Goal: Information Seeking & Learning: Find specific fact

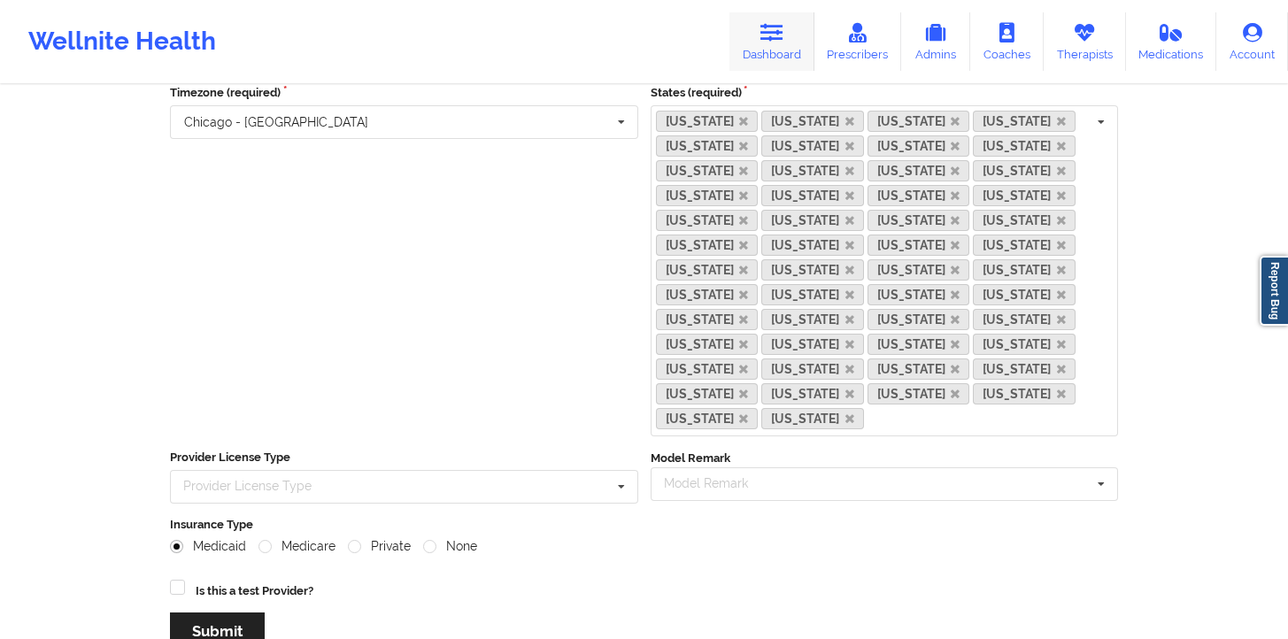
click at [777, 69] on link "Dashboard" at bounding box center [771, 41] width 85 height 58
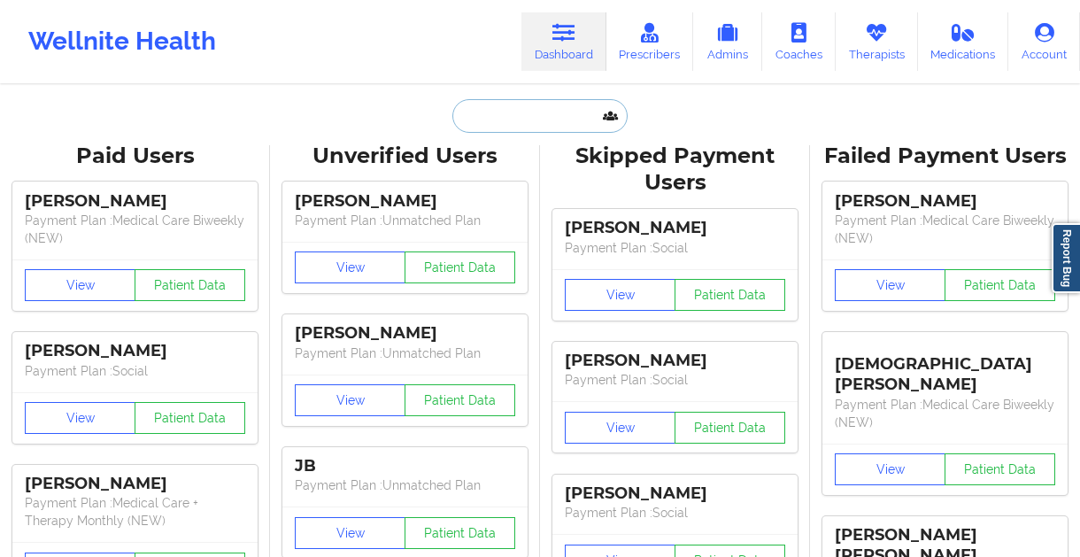
click at [531, 108] on input "text" at bounding box center [539, 116] width 175 height 34
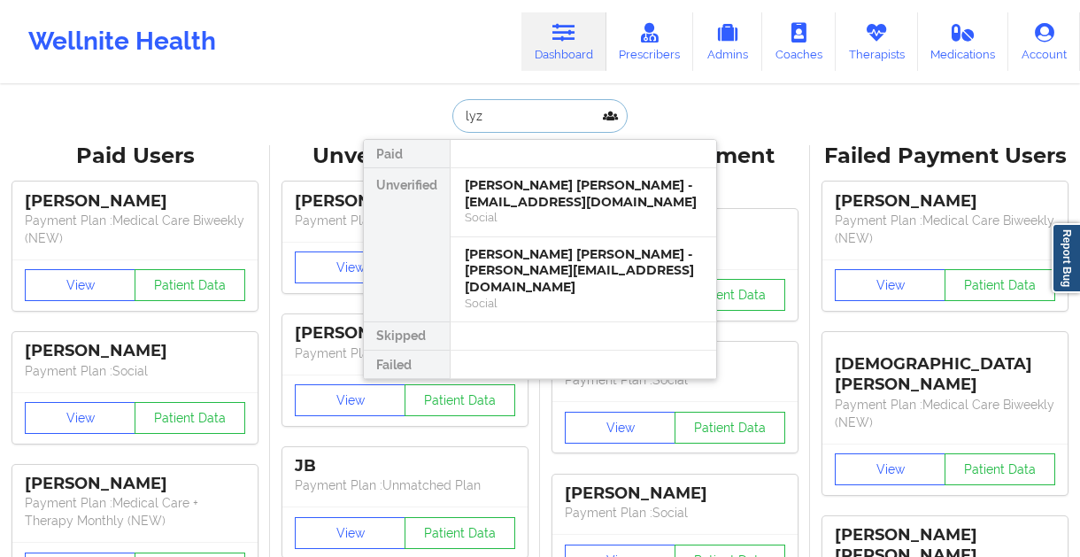
type input "lyz r"
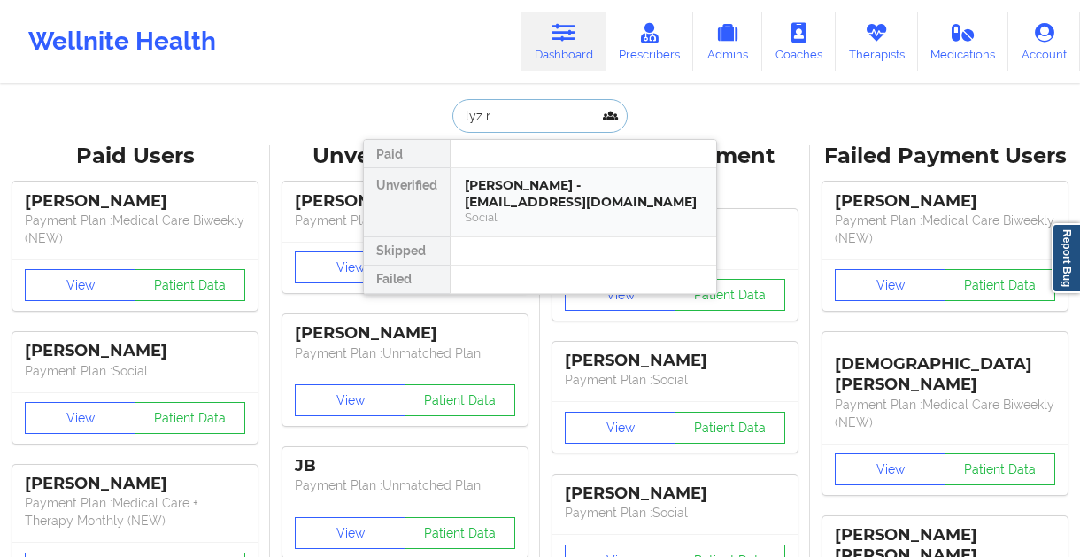
click at [532, 208] on div "[PERSON_NAME] - [EMAIL_ADDRESS][DOMAIN_NAME]" at bounding box center [583, 193] width 237 height 33
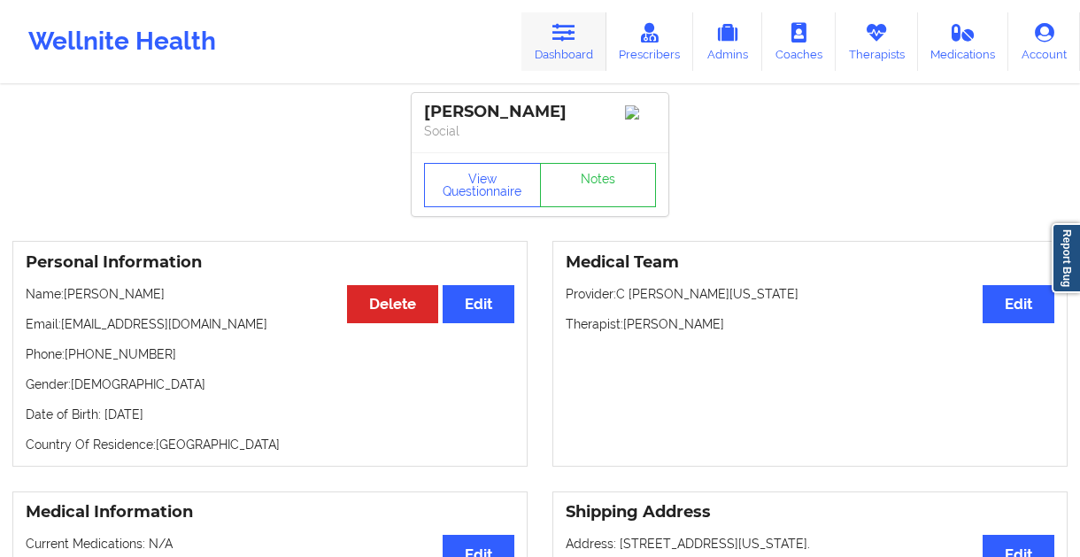
click at [588, 58] on link "Dashboard" at bounding box center [563, 41] width 85 height 58
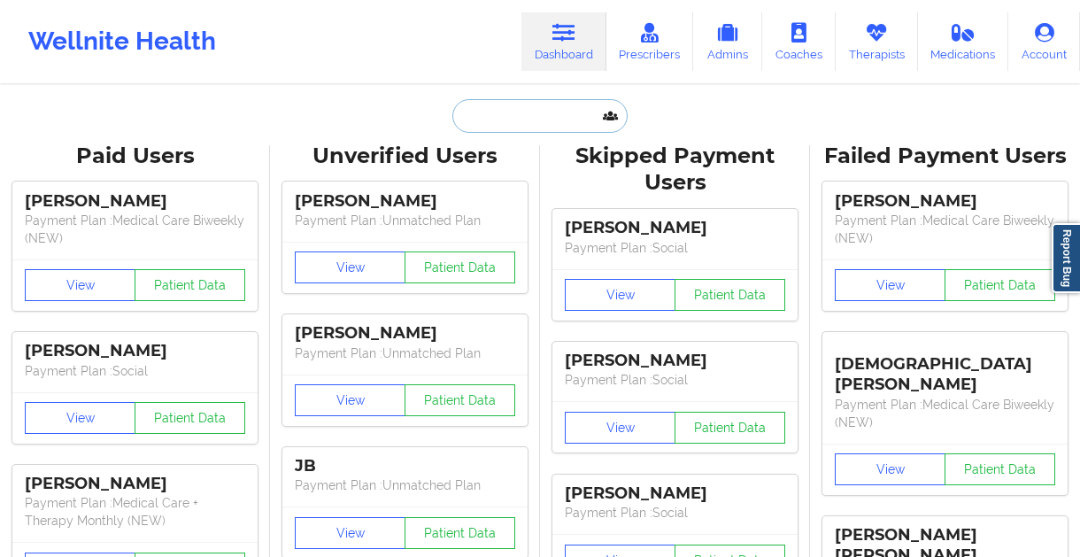
click at [498, 129] on input "text" at bounding box center [539, 116] width 175 height 34
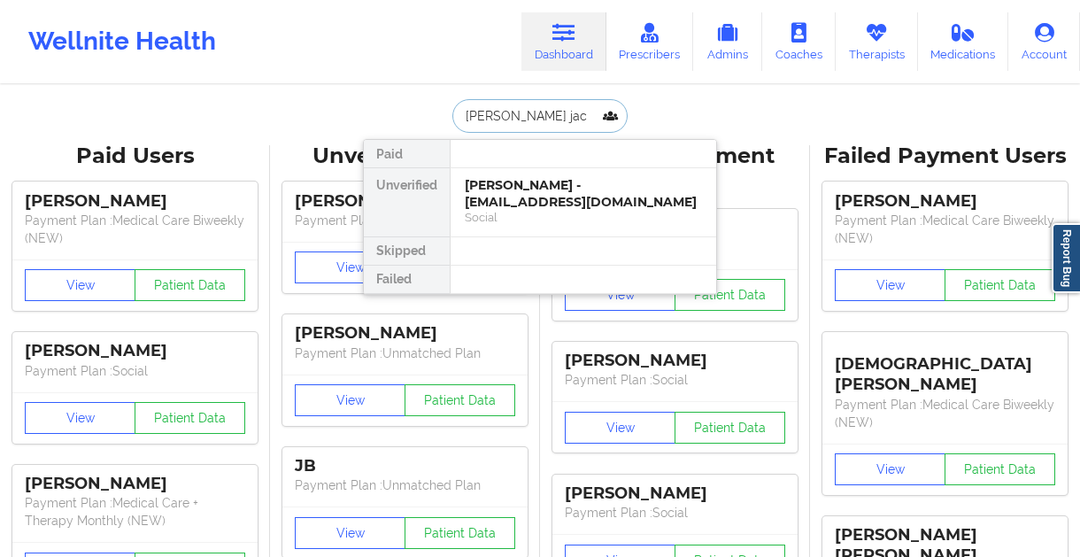
type input "[PERSON_NAME]"
click at [551, 208] on div "[PERSON_NAME] - [EMAIL_ADDRESS][DOMAIN_NAME]" at bounding box center [583, 193] width 237 height 33
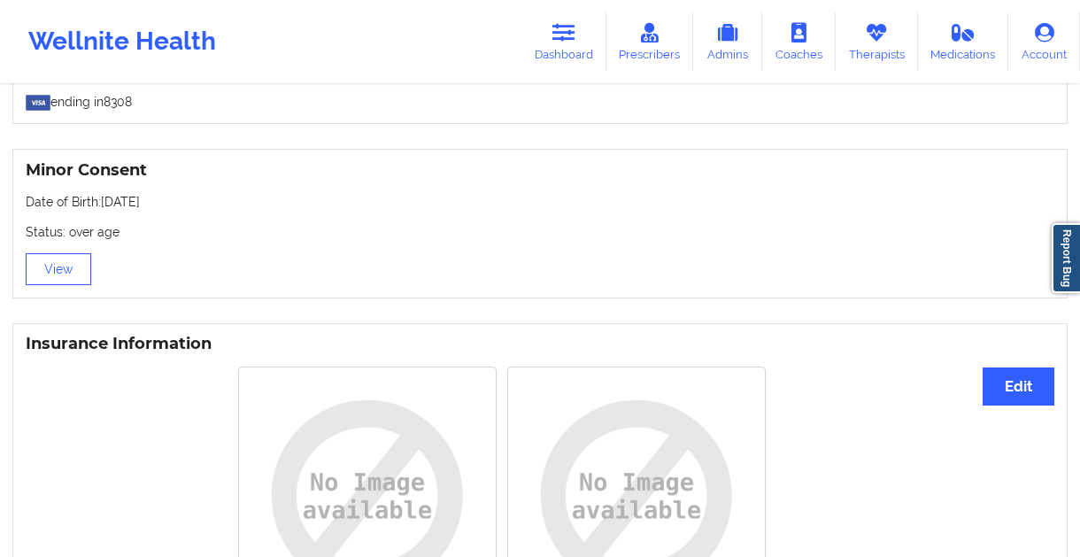
scroll to position [1472, 0]
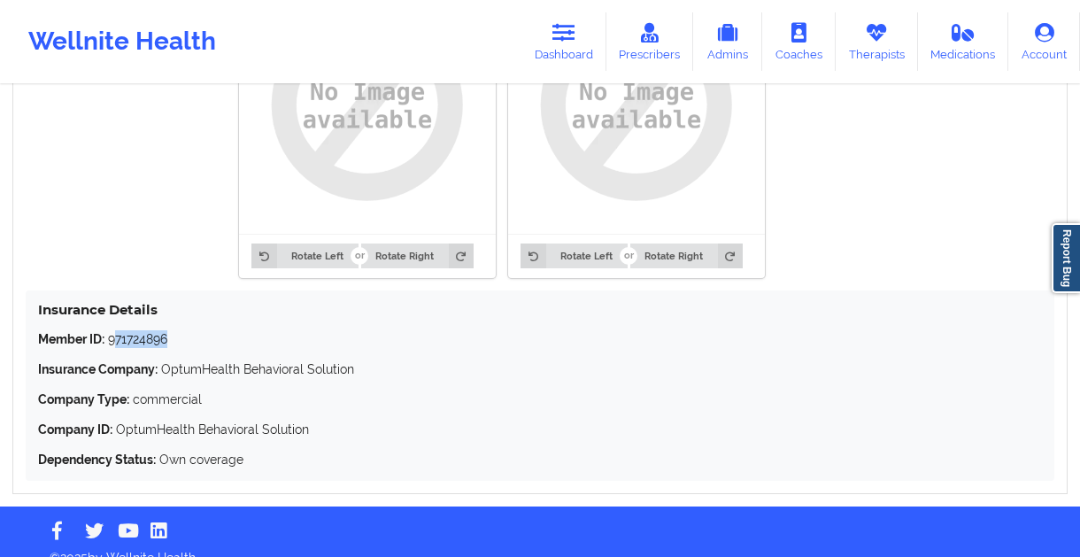
drag, startPoint x: 176, startPoint y: 340, endPoint x: 113, endPoint y: 350, distance: 63.6
click at [113, 348] on p "Member ID: 971724896" at bounding box center [540, 339] width 1004 height 18
click at [196, 346] on p "Member ID: 971724896" at bounding box center [540, 339] width 1004 height 18
drag, startPoint x: 186, startPoint y: 348, endPoint x: 117, endPoint y: 346, distance: 69.1
click at [112, 348] on p "Member ID: 971724896" at bounding box center [540, 339] width 1004 height 18
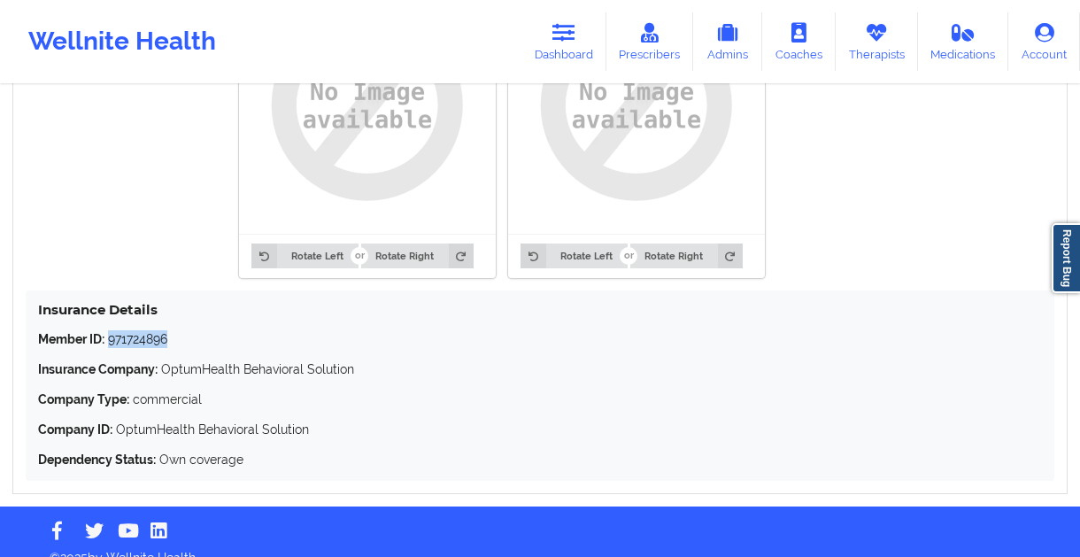
copy p "971724896"
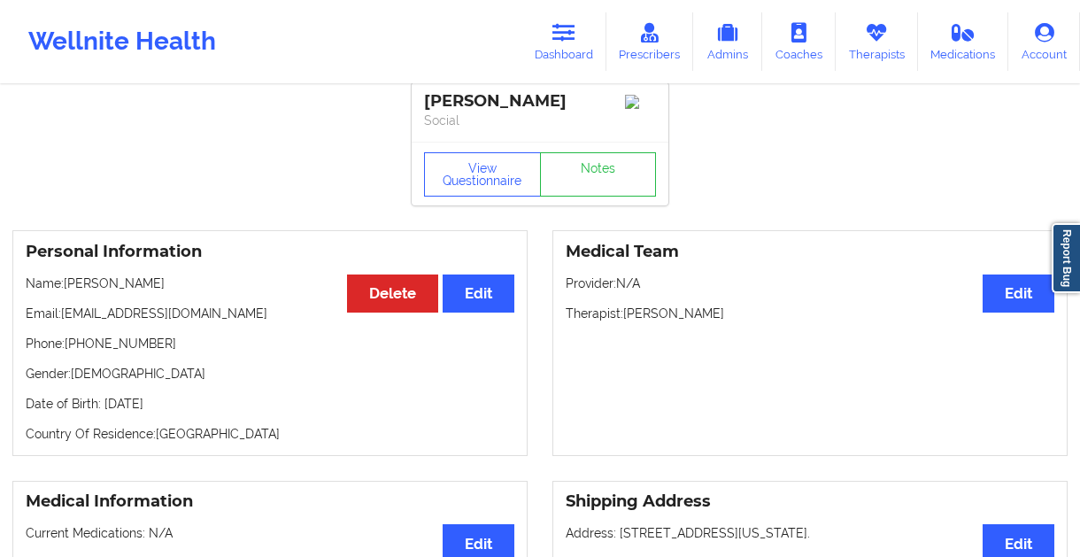
scroll to position [0, 0]
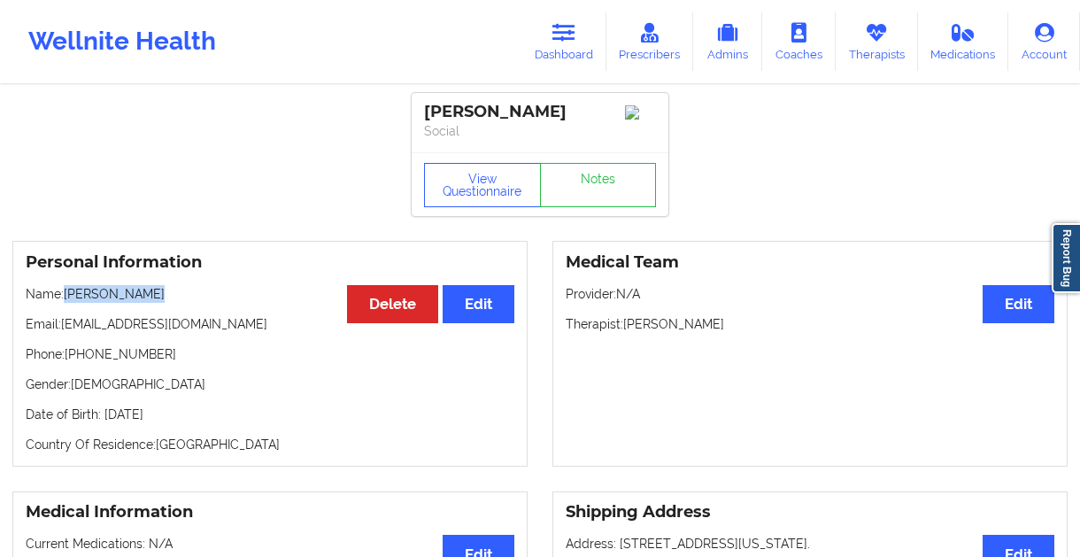
drag, startPoint x: 174, startPoint y: 299, endPoint x: 67, endPoint y: 299, distance: 106.2
click at [67, 299] on p "Name: [PERSON_NAME]" at bounding box center [270, 294] width 489 height 18
copy p "[PERSON_NAME]"
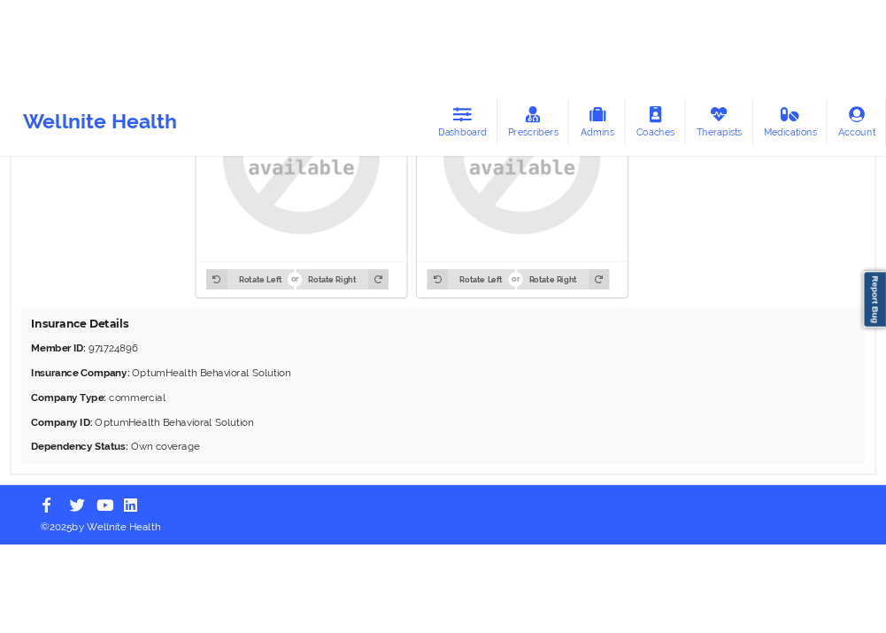
scroll to position [1424, 0]
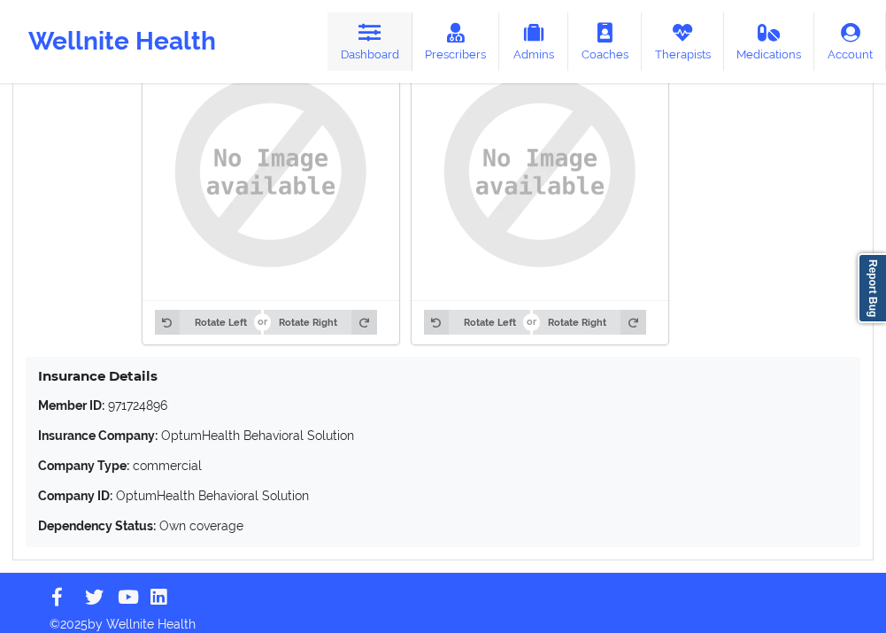
click at [392, 20] on link "Dashboard" at bounding box center [370, 41] width 85 height 58
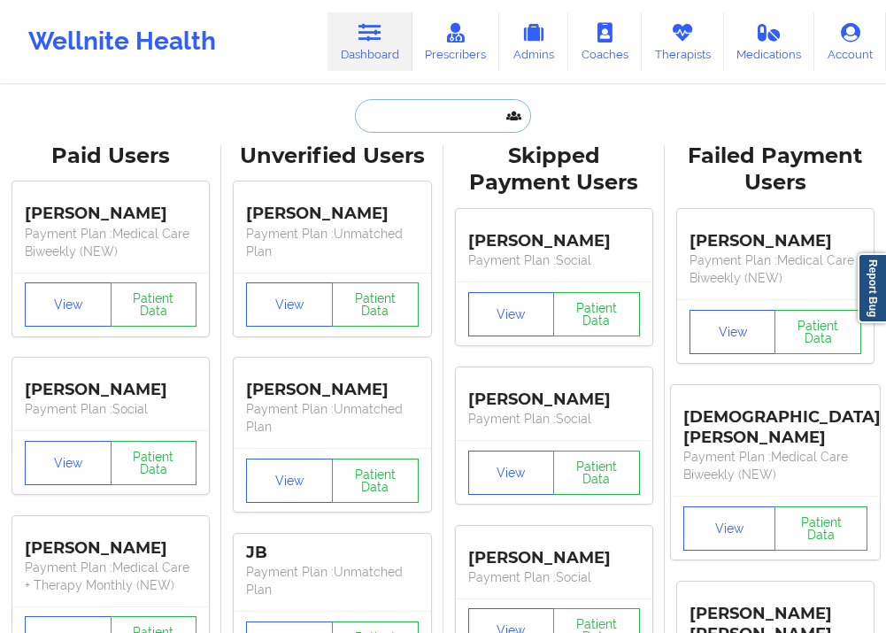
click at [414, 123] on input "text" at bounding box center [442, 116] width 175 height 34
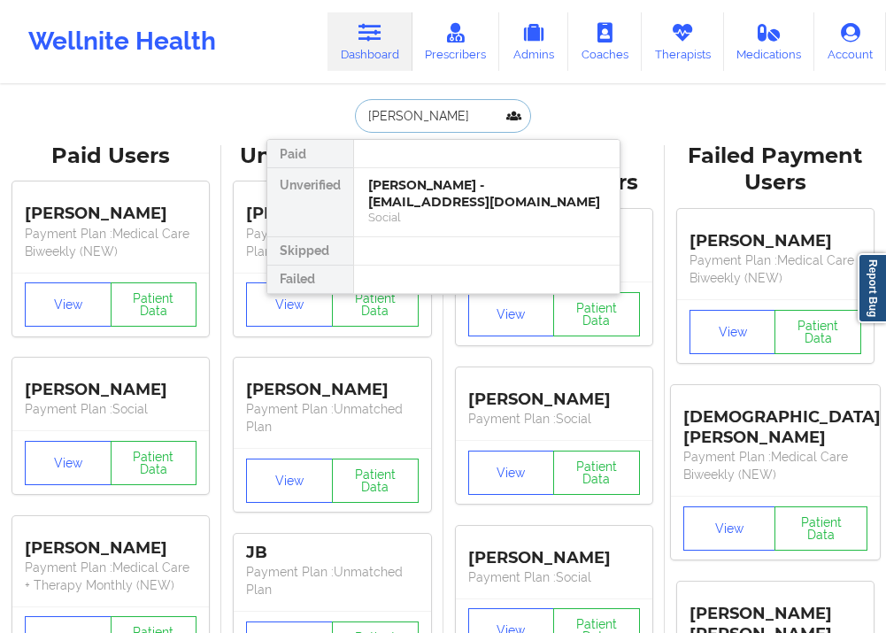
type input "[PERSON_NAME] co"
click at [420, 200] on div "[PERSON_NAME] - [EMAIL_ADDRESS][DOMAIN_NAME]" at bounding box center [486, 193] width 237 height 33
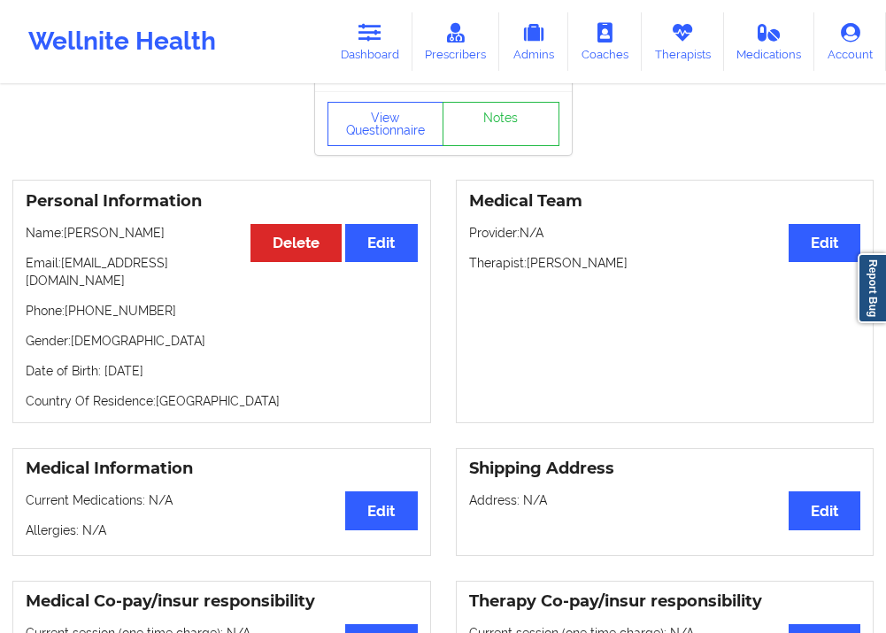
scroll to position [59, 0]
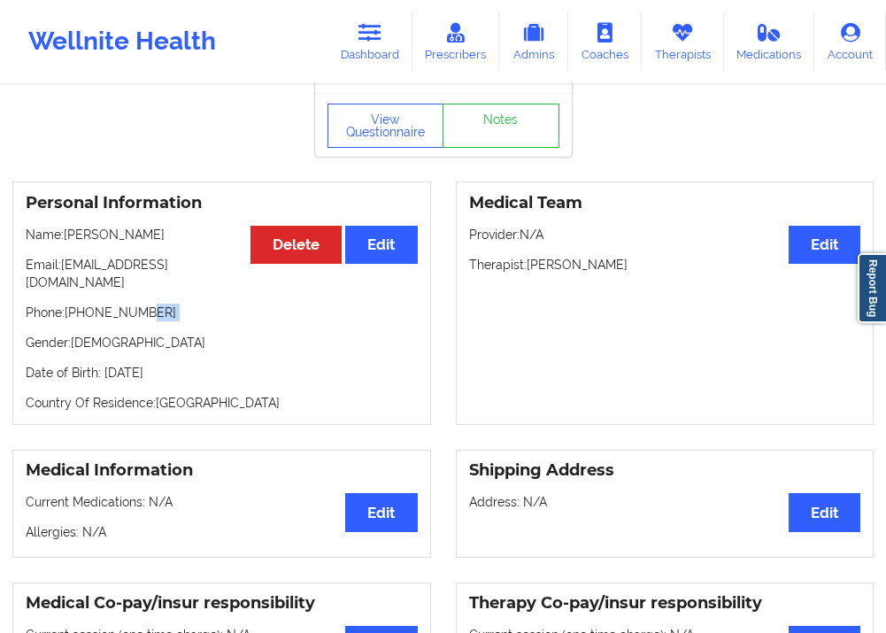
drag, startPoint x: 135, startPoint y: 305, endPoint x: 97, endPoint y: 310, distance: 38.4
click at [97, 310] on div "Personal Information Edit Delete Name: [PERSON_NAME] Email: [EMAIL_ADDRESS][DOM…" at bounding box center [221, 302] width 419 height 243
click at [158, 308] on div "Personal Information Edit Delete Name: [PERSON_NAME] Email: [EMAIL_ADDRESS][DOM…" at bounding box center [221, 302] width 419 height 243
drag, startPoint x: 151, startPoint y: 298, endPoint x: 71, endPoint y: 303, distance: 80.7
click at [71, 304] on p "Phone: [PHONE_NUMBER]" at bounding box center [222, 313] width 392 height 18
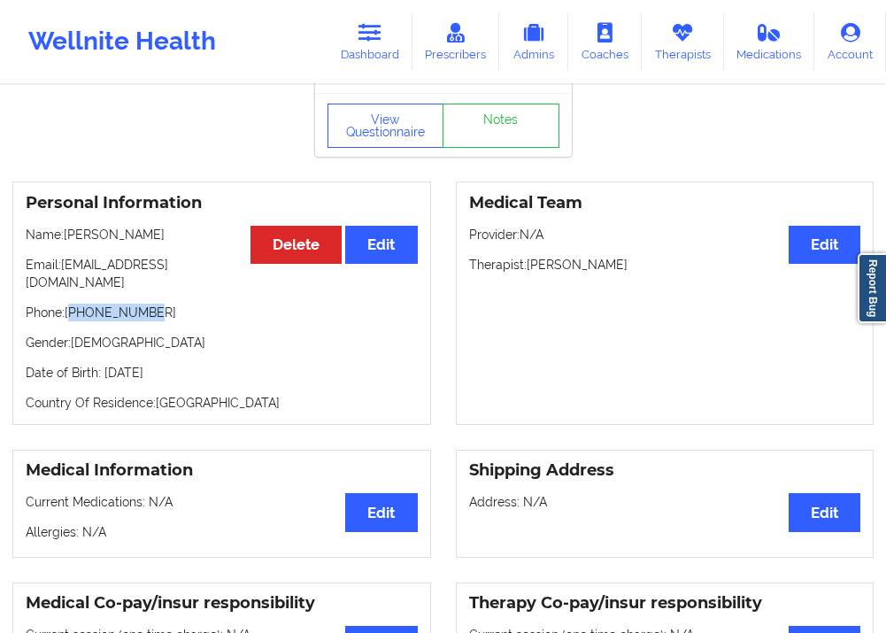
copy p "17726721752"
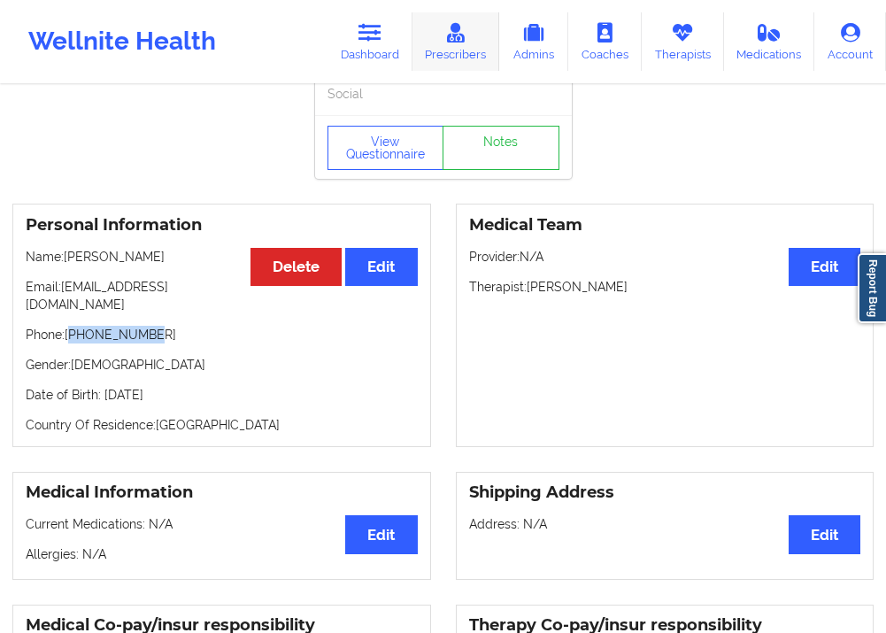
scroll to position [0, 0]
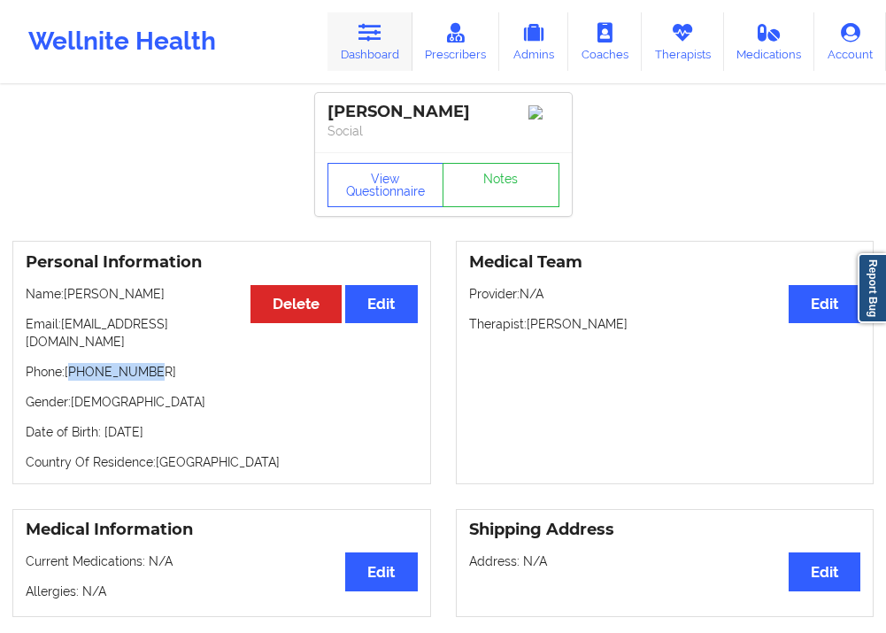
click at [362, 28] on icon at bounding box center [370, 32] width 23 height 19
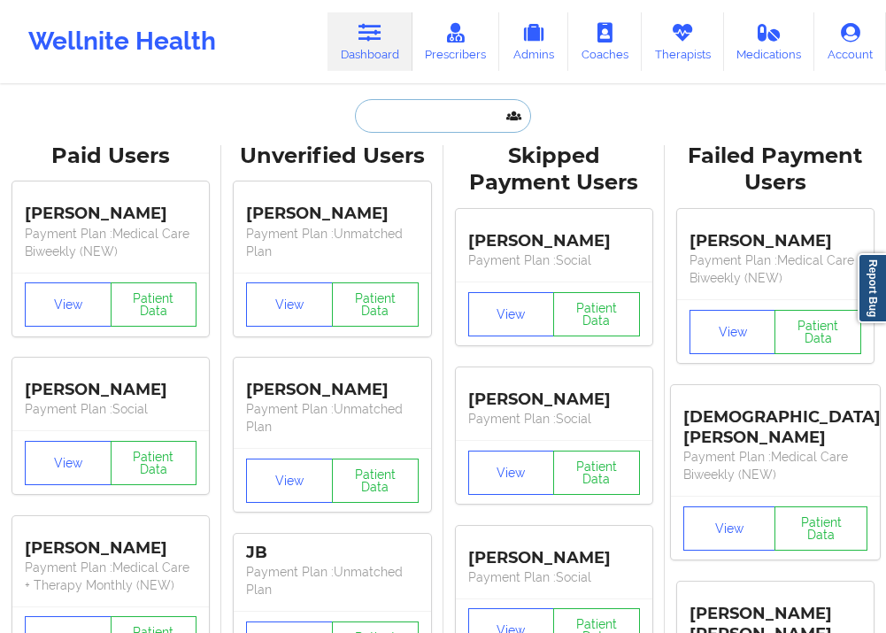
click at [443, 120] on input "text" at bounding box center [442, 116] width 175 height 34
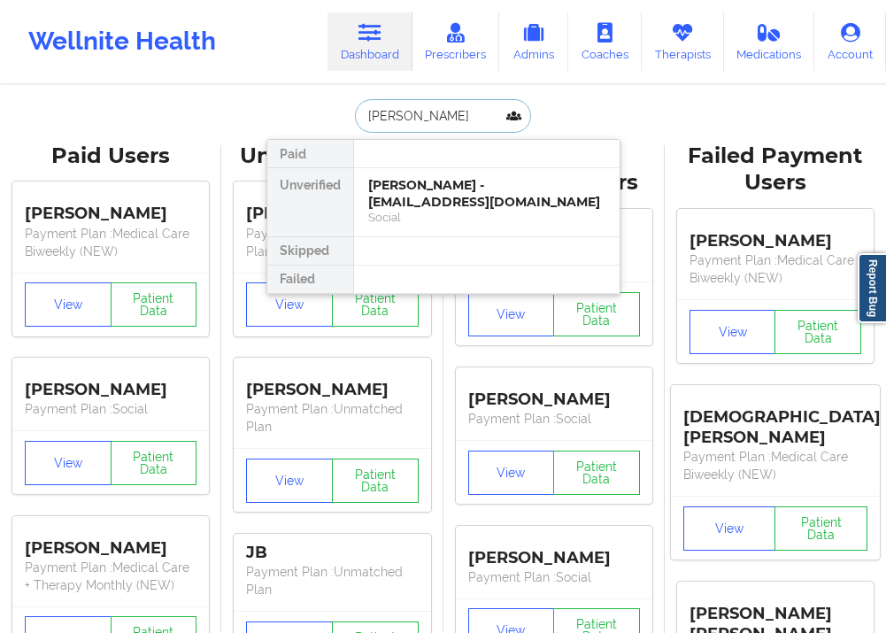
type input "[PERSON_NAME]"
click at [469, 204] on div "[PERSON_NAME] - [EMAIL_ADDRESS][DOMAIN_NAME]" at bounding box center [486, 193] width 237 height 33
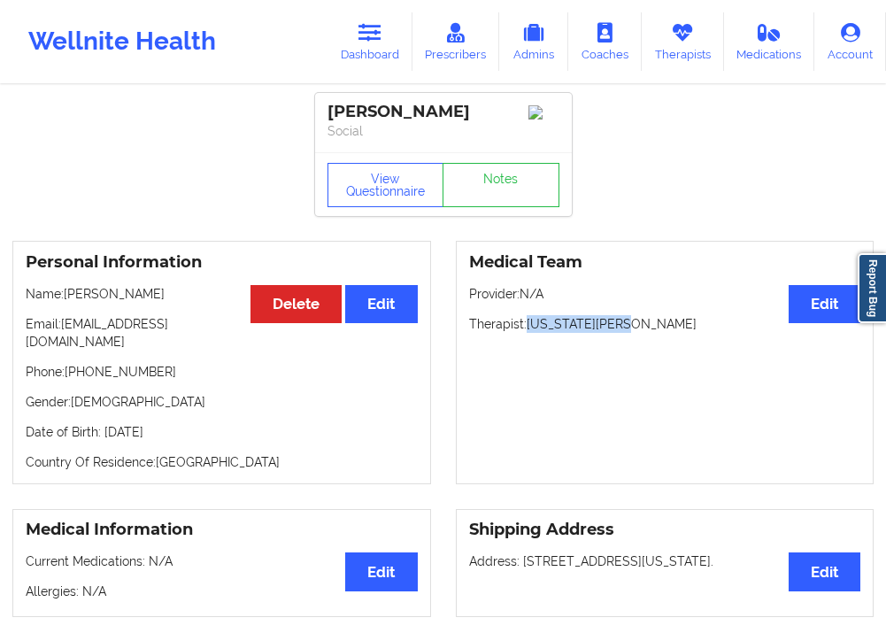
drag, startPoint x: 596, startPoint y: 330, endPoint x: 529, endPoint y: 332, distance: 66.4
click at [529, 332] on p "Therapist: [US_STATE][PERSON_NAME]" at bounding box center [665, 324] width 392 height 18
copy p "[US_STATE][PERSON_NAME]"
click at [365, 34] on icon at bounding box center [370, 32] width 23 height 19
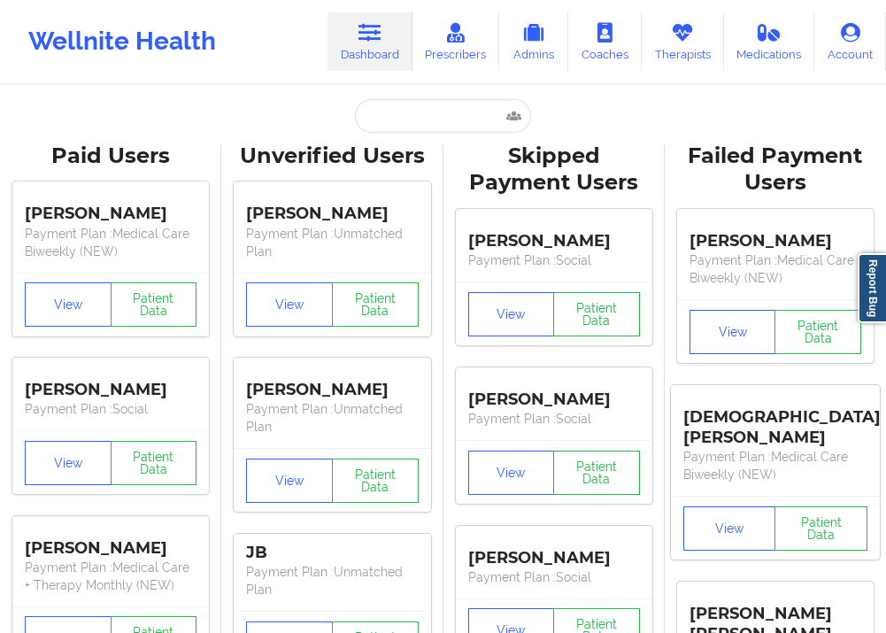
click at [379, 102] on input "text" at bounding box center [442, 116] width 175 height 34
paste input "[PERSON_NAME]"
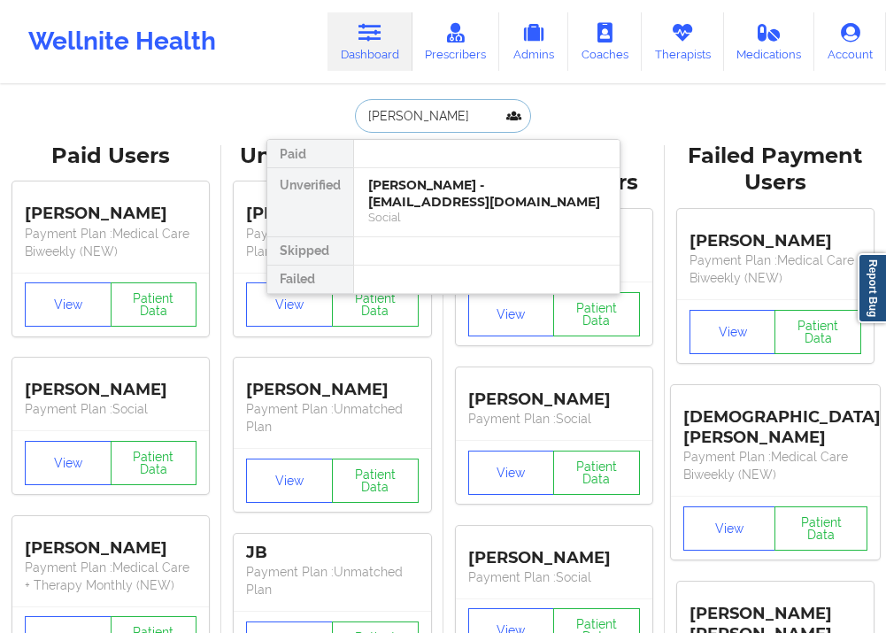
type input "[PERSON_NAME]"
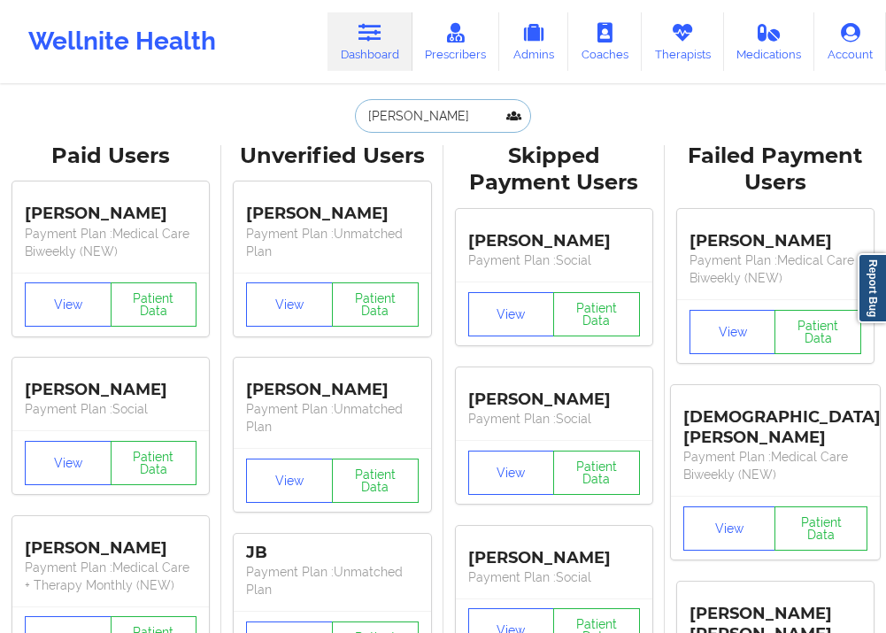
click at [482, 108] on input "[PERSON_NAME]" at bounding box center [442, 116] width 175 height 34
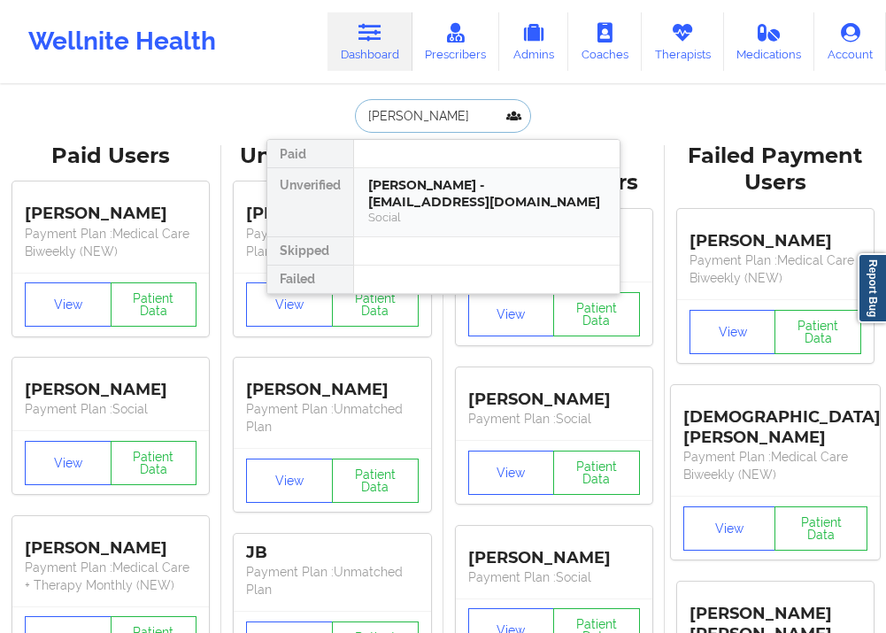
click at [439, 212] on div "Social" at bounding box center [486, 217] width 237 height 15
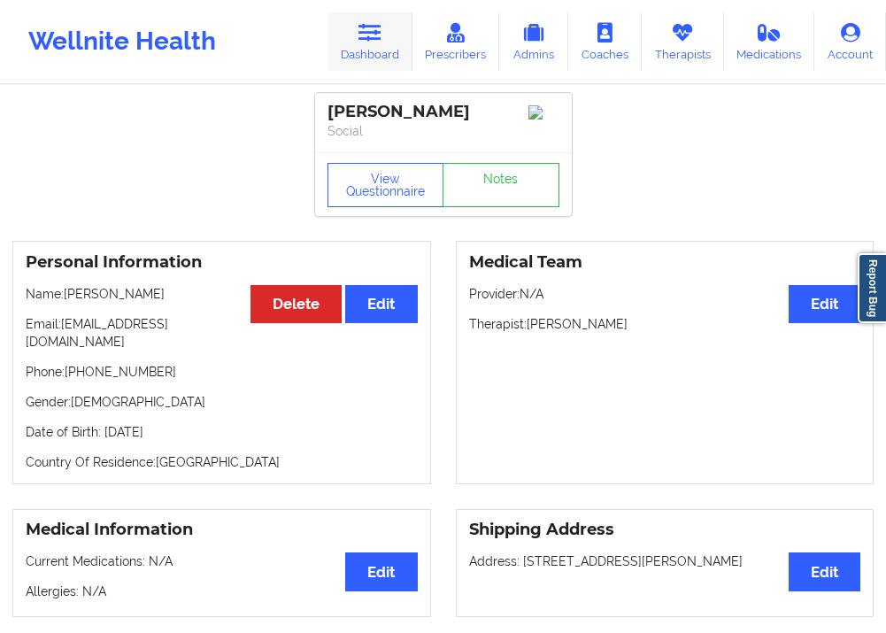
click at [367, 48] on link "Dashboard" at bounding box center [370, 41] width 85 height 58
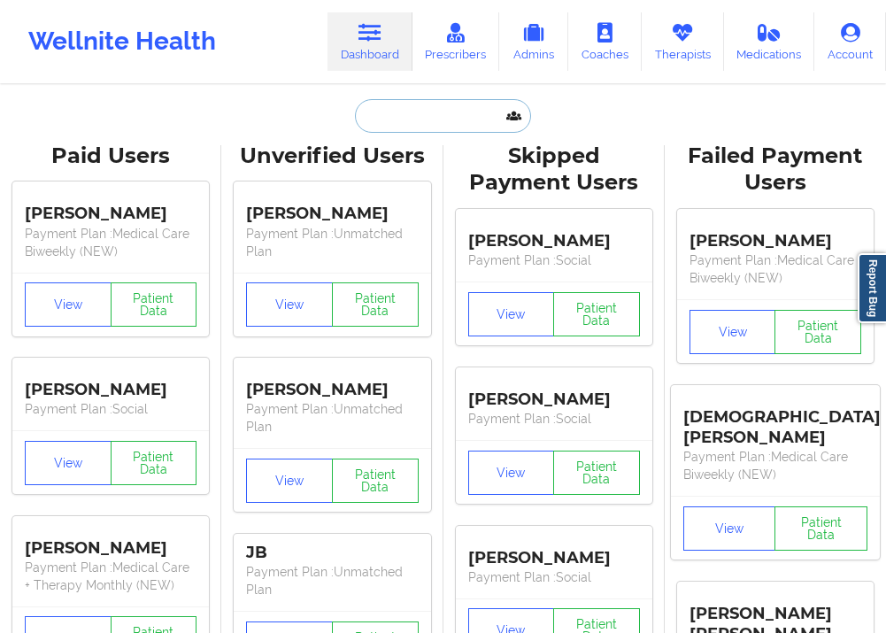
click at [398, 123] on input "text" at bounding box center [442, 116] width 175 height 34
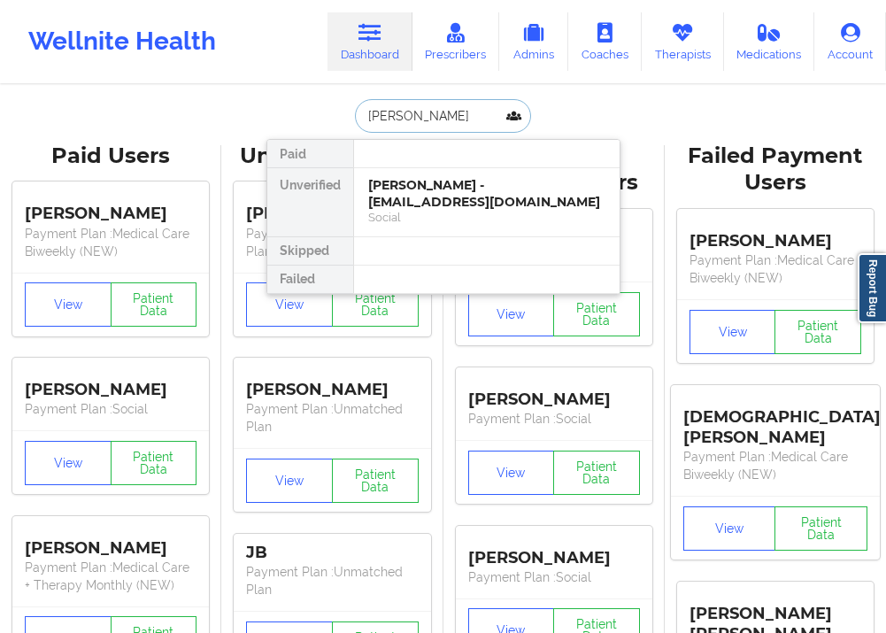
type input "[PERSON_NAME]"
click at [446, 201] on div "[PERSON_NAME] - [EMAIL_ADDRESS][DOMAIN_NAME]" at bounding box center [486, 193] width 237 height 33
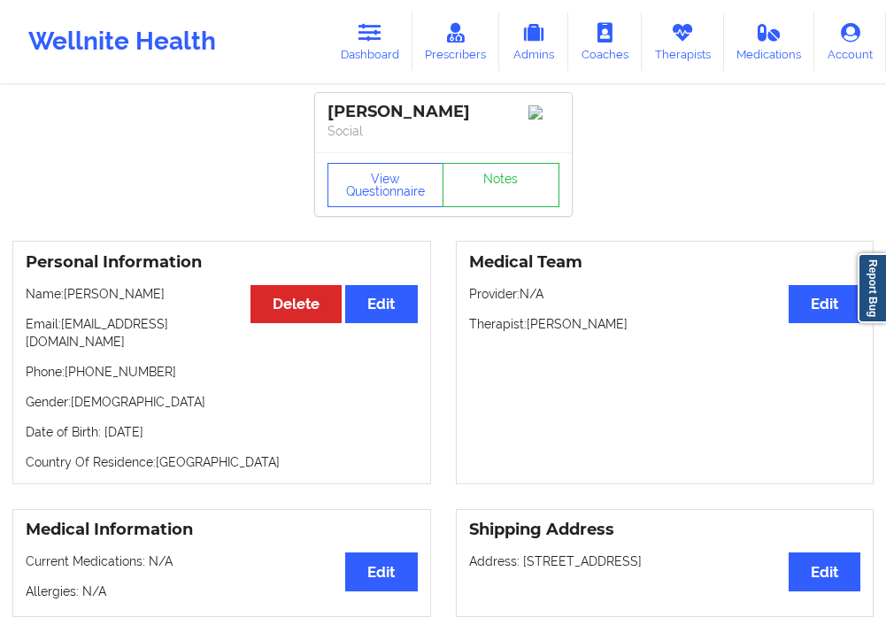
drag, startPoint x: 628, startPoint y: 328, endPoint x: 526, endPoint y: 335, distance: 102.1
click at [526, 333] on p "Therapist: [PERSON_NAME]" at bounding box center [665, 324] width 392 height 18
copy p "[PERSON_NAME]"
click at [402, 51] on link "Dashboard" at bounding box center [370, 41] width 85 height 58
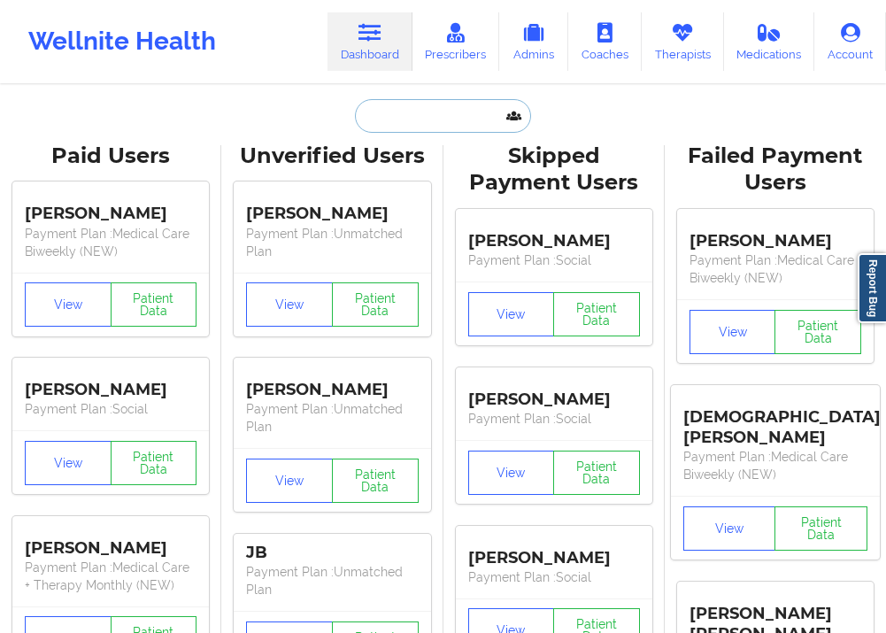
click at [398, 115] on input "text" at bounding box center [442, 116] width 175 height 34
paste input "[PERSON_NAME]"
type input "[PERSON_NAME]"
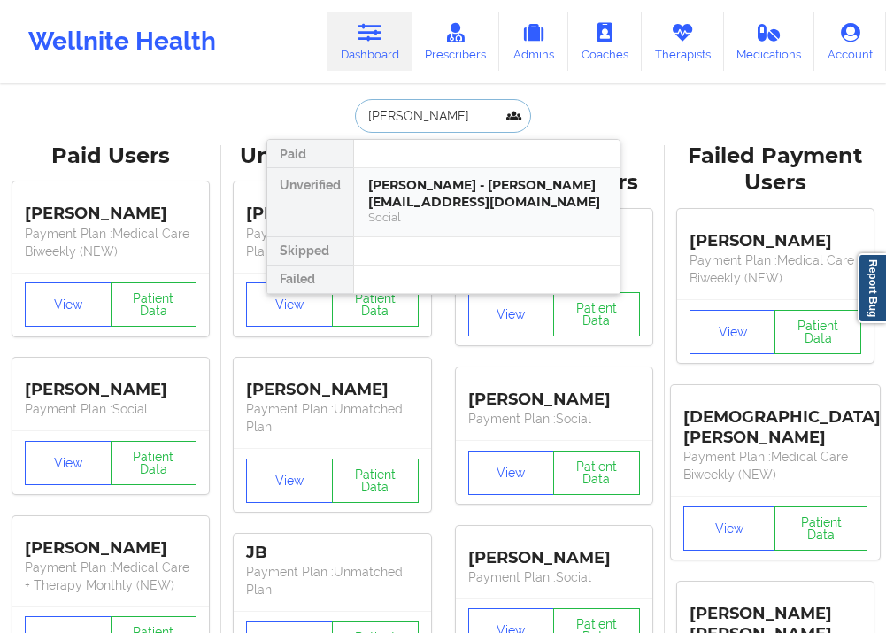
click at [415, 208] on div "[PERSON_NAME] - [PERSON_NAME][EMAIL_ADDRESS][DOMAIN_NAME]" at bounding box center [486, 193] width 237 height 33
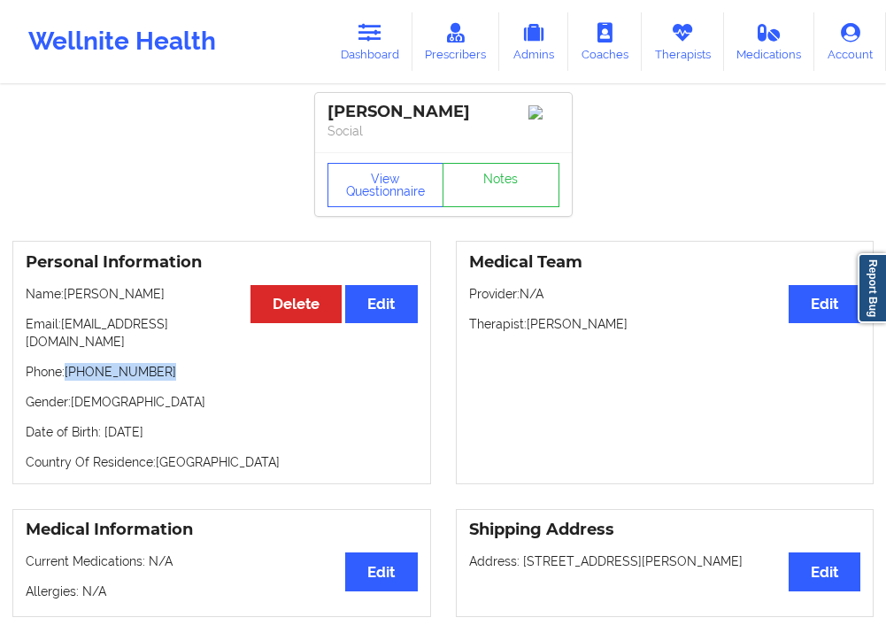
drag, startPoint x: 157, startPoint y: 364, endPoint x: 68, endPoint y: 358, distance: 88.7
click at [68, 363] on p "Phone: [PHONE_NUMBER]" at bounding box center [222, 372] width 392 height 18
copy p "[PHONE_NUMBER]"
drag, startPoint x: 320, startPoint y: 106, endPoint x: 512, endPoint y: 112, distance: 191.3
click at [512, 112] on div "[PERSON_NAME] Social" at bounding box center [443, 122] width 257 height 59
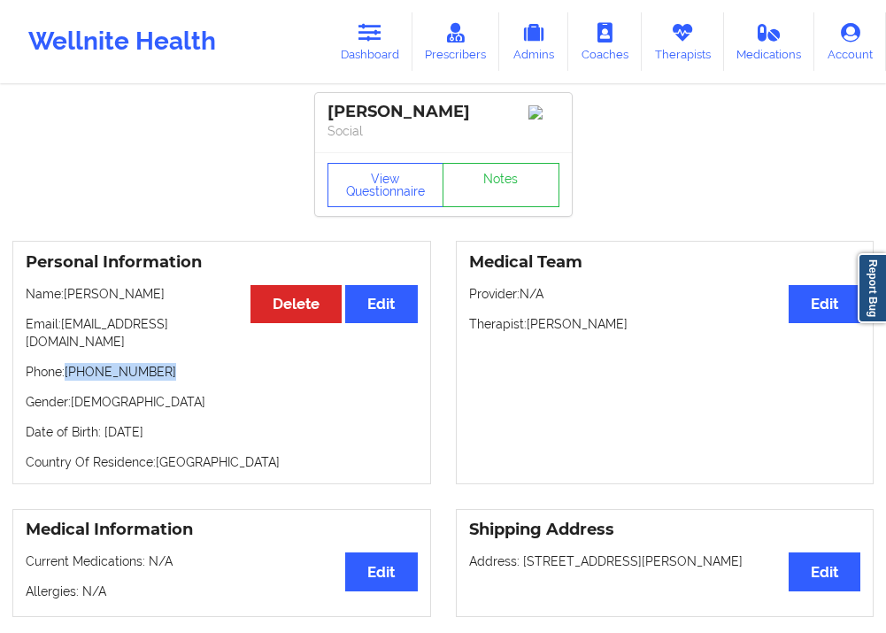
copy div "[PERSON_NAME]"
click at [374, 33] on icon at bounding box center [370, 32] width 23 height 19
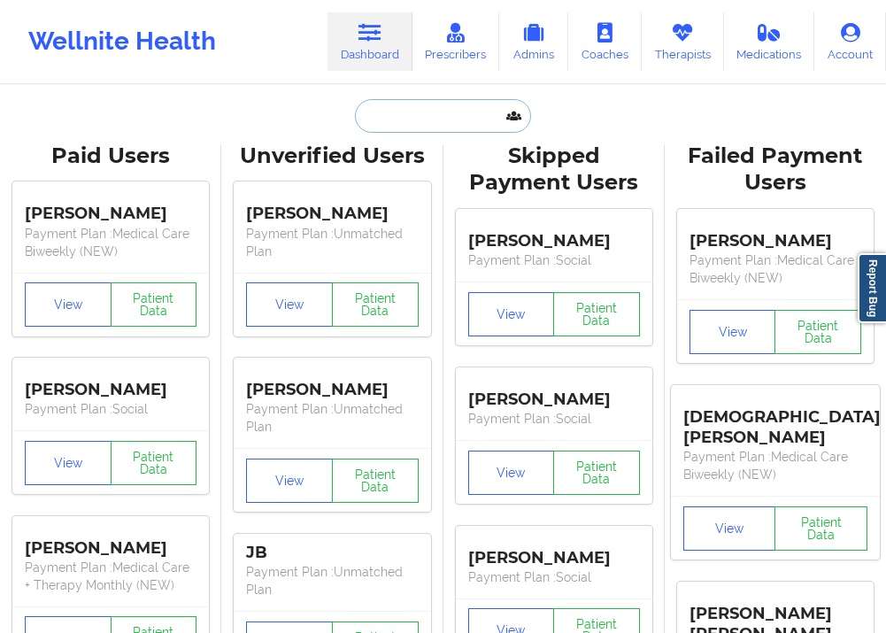
click at [389, 110] on input "text" at bounding box center [442, 116] width 175 height 34
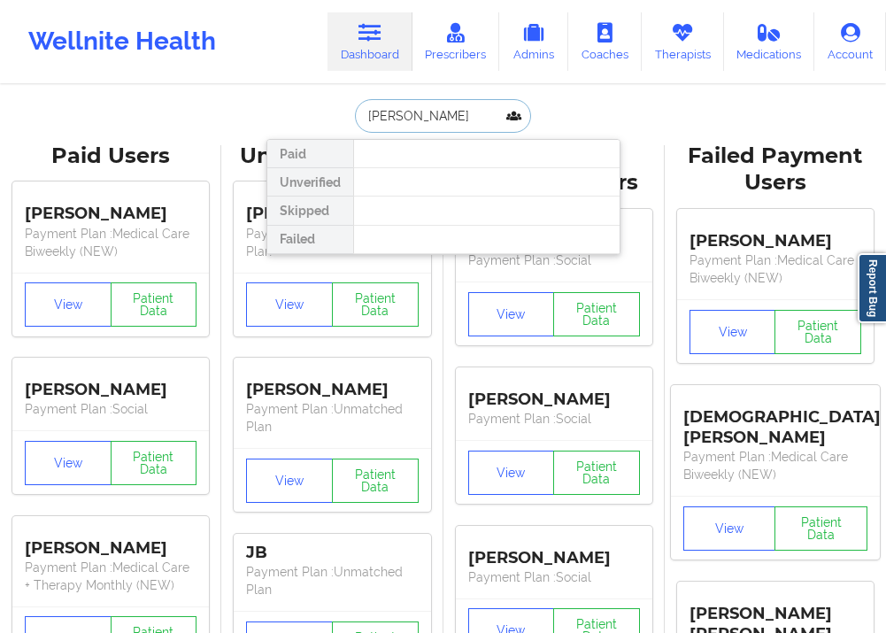
type input "[PERSON_NAME] to"
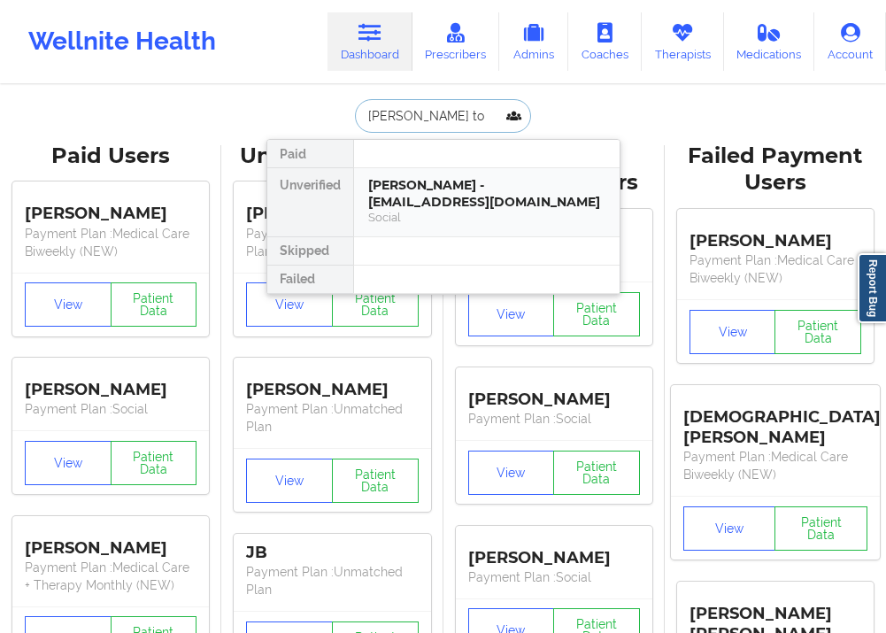
click at [492, 211] on div "Social" at bounding box center [486, 217] width 237 height 15
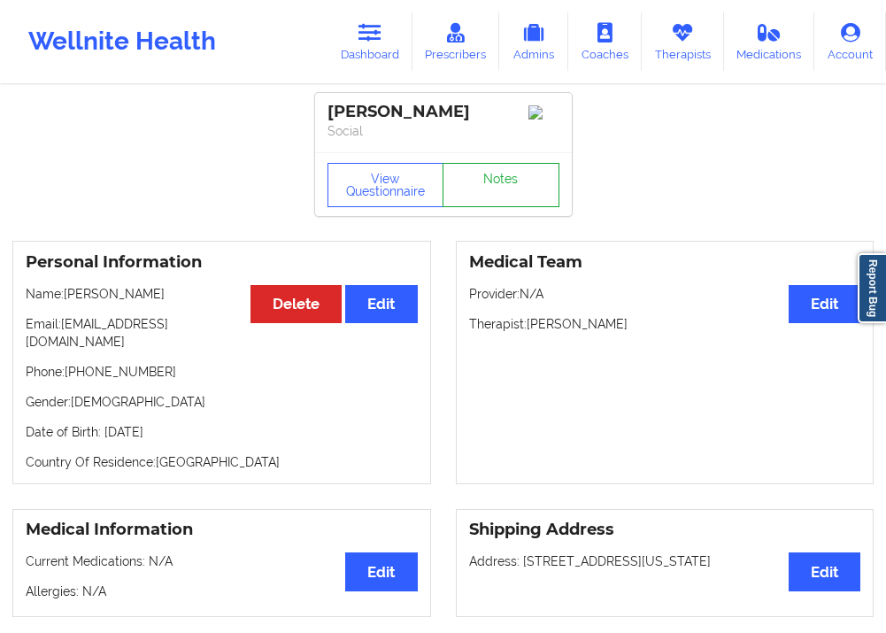
click at [544, 197] on link "Notes" at bounding box center [501, 185] width 117 height 44
drag, startPoint x: 168, startPoint y: 361, endPoint x: 131, endPoint y: 71, distance: 292.8
click at [67, 363] on p "Phone: [PHONE_NUMBER]" at bounding box center [222, 372] width 392 height 18
copy p "[PHONE_NUMBER]"
drag, startPoint x: 424, startPoint y: 101, endPoint x: 346, endPoint y: 106, distance: 78.1
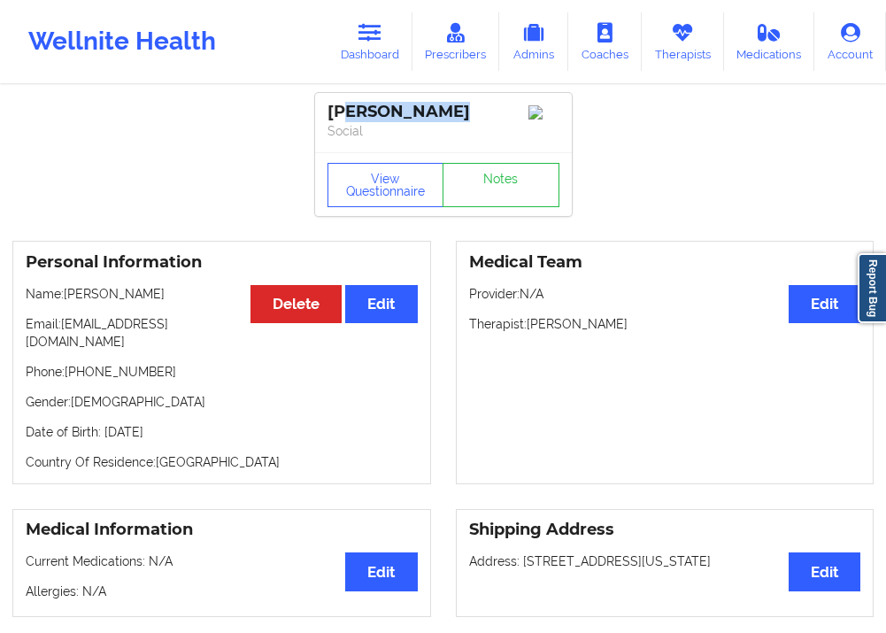
click at [346, 106] on div "[PERSON_NAME]" at bounding box center [444, 112] width 232 height 20
drag, startPoint x: 438, startPoint y: 114, endPoint x: 320, endPoint y: 112, distance: 117.8
click at [320, 112] on div "[PERSON_NAME] Social" at bounding box center [443, 122] width 257 height 59
copy div "[PERSON_NAME]"
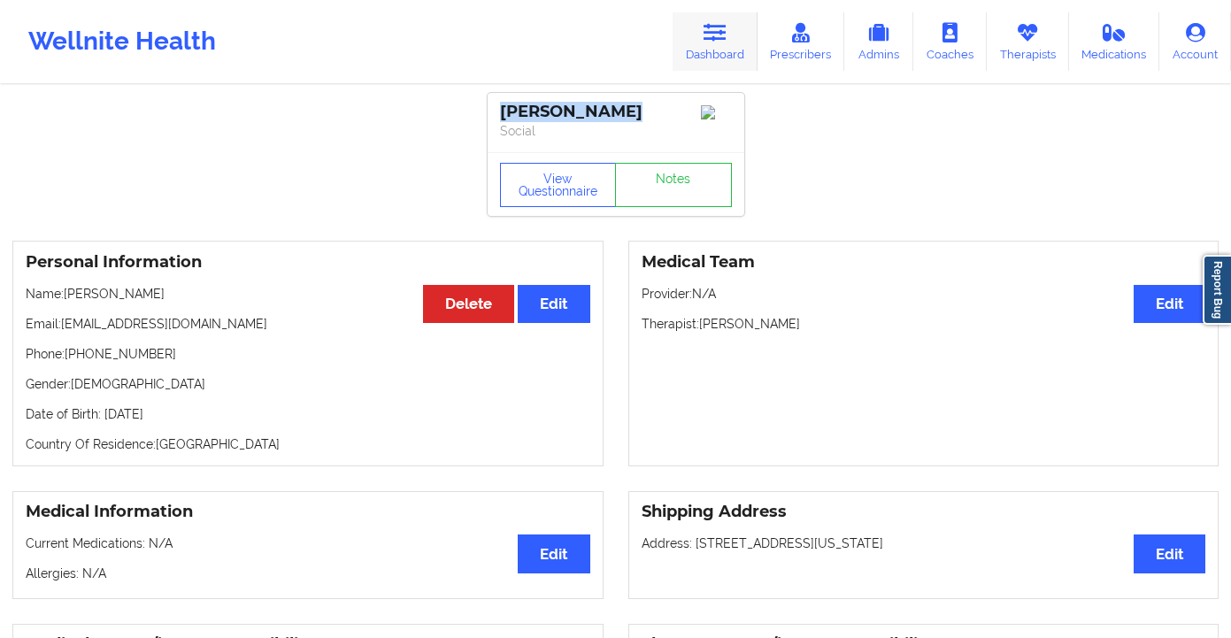
click at [714, 57] on link "Dashboard" at bounding box center [715, 41] width 85 height 58
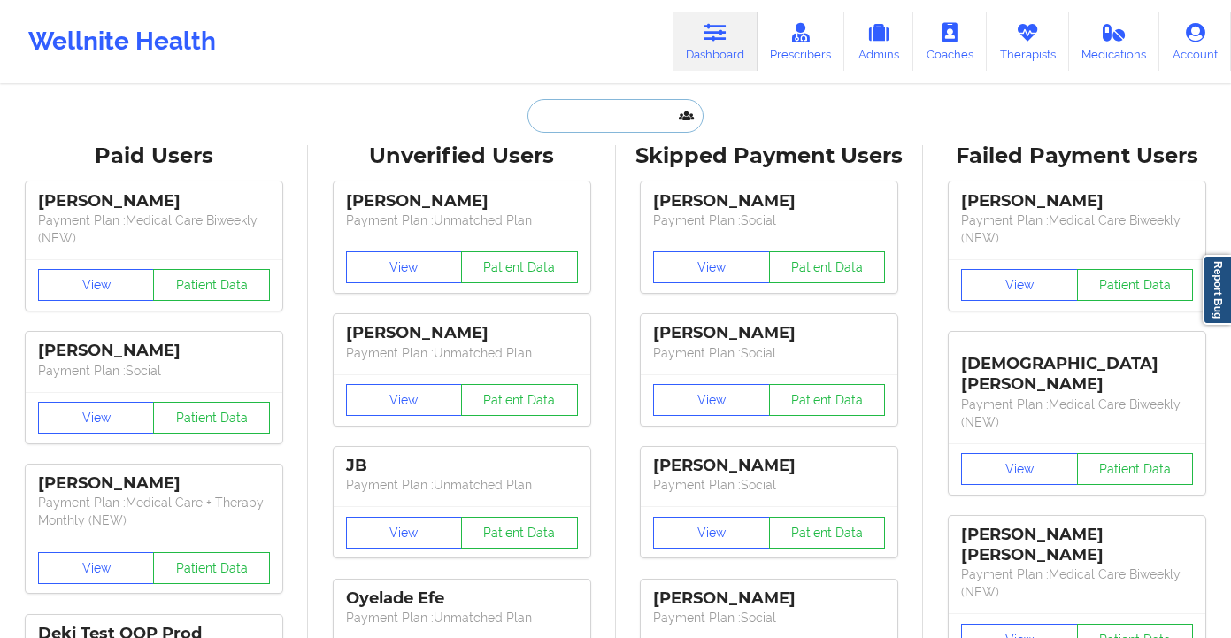
click at [576, 128] on input "text" at bounding box center [615, 116] width 175 height 34
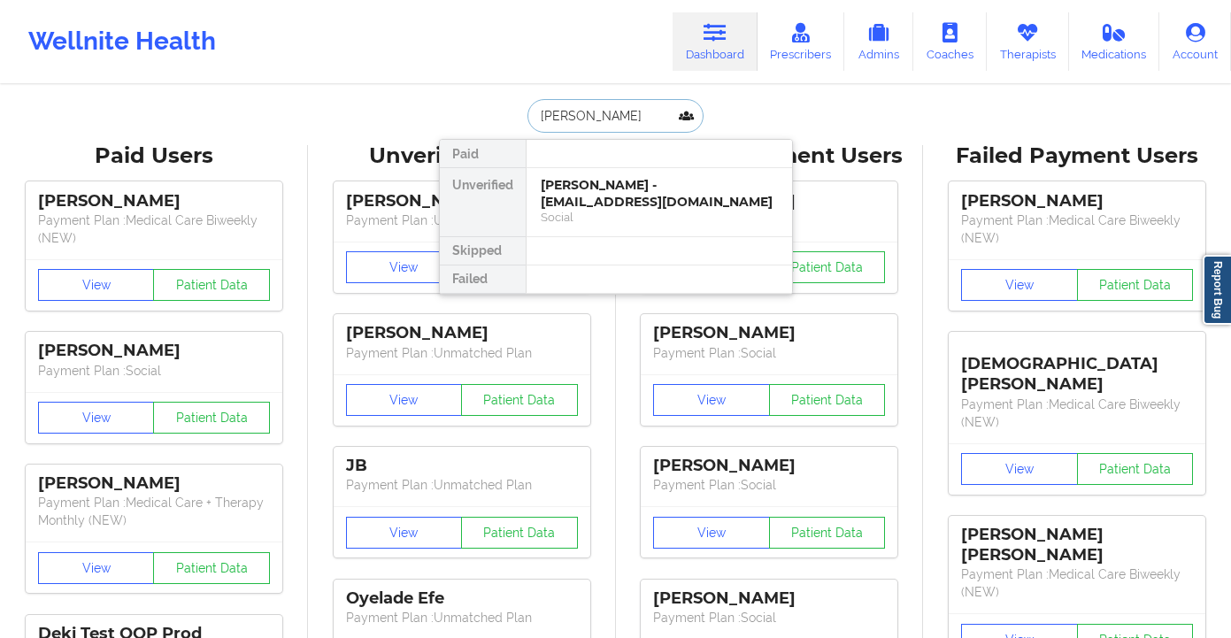
type input "[PERSON_NAME]"
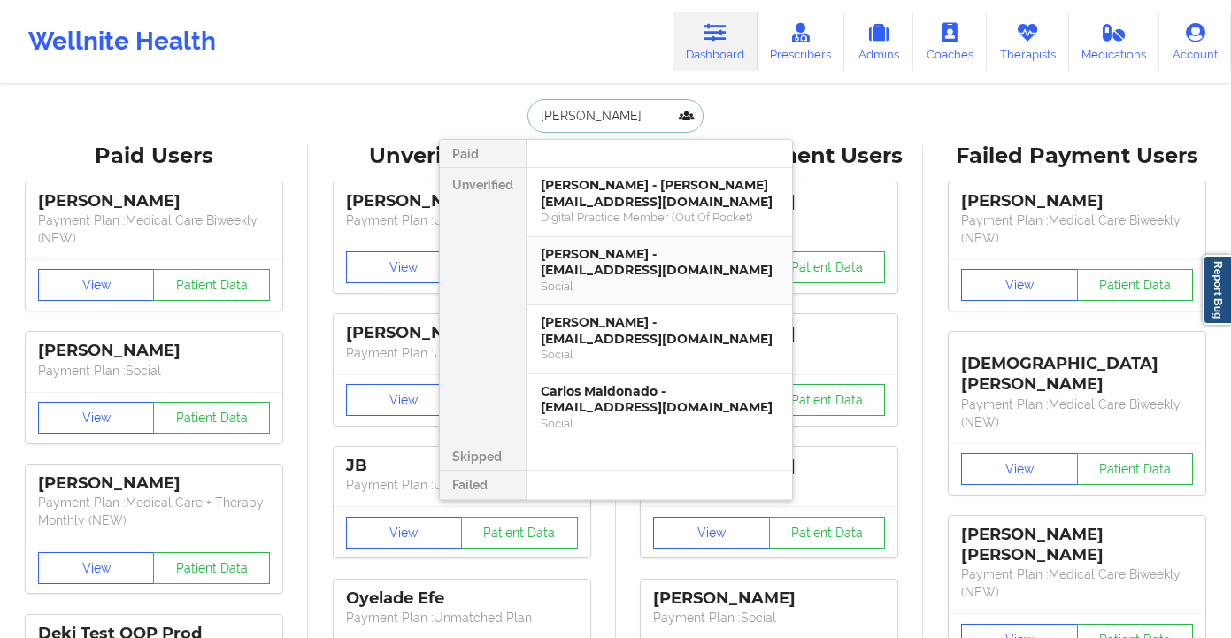
click at [646, 266] on div "[PERSON_NAME] - [EMAIL_ADDRESS][DOMAIN_NAME]" at bounding box center [659, 262] width 237 height 33
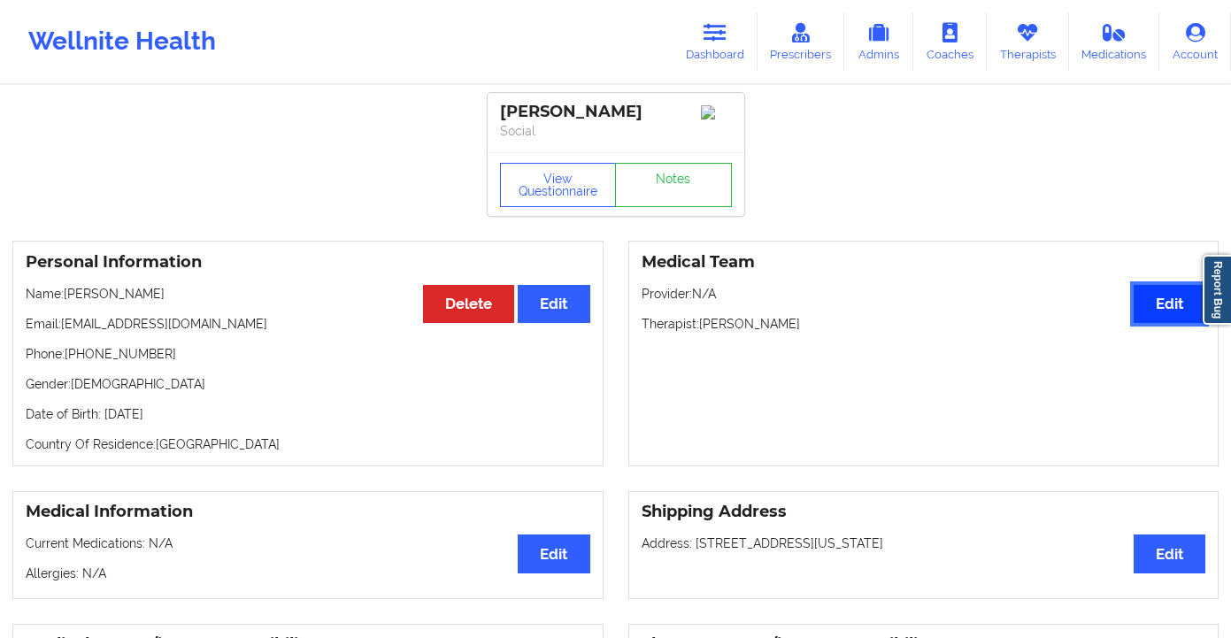
click at [1144, 313] on button "Edit" at bounding box center [1170, 304] width 72 height 38
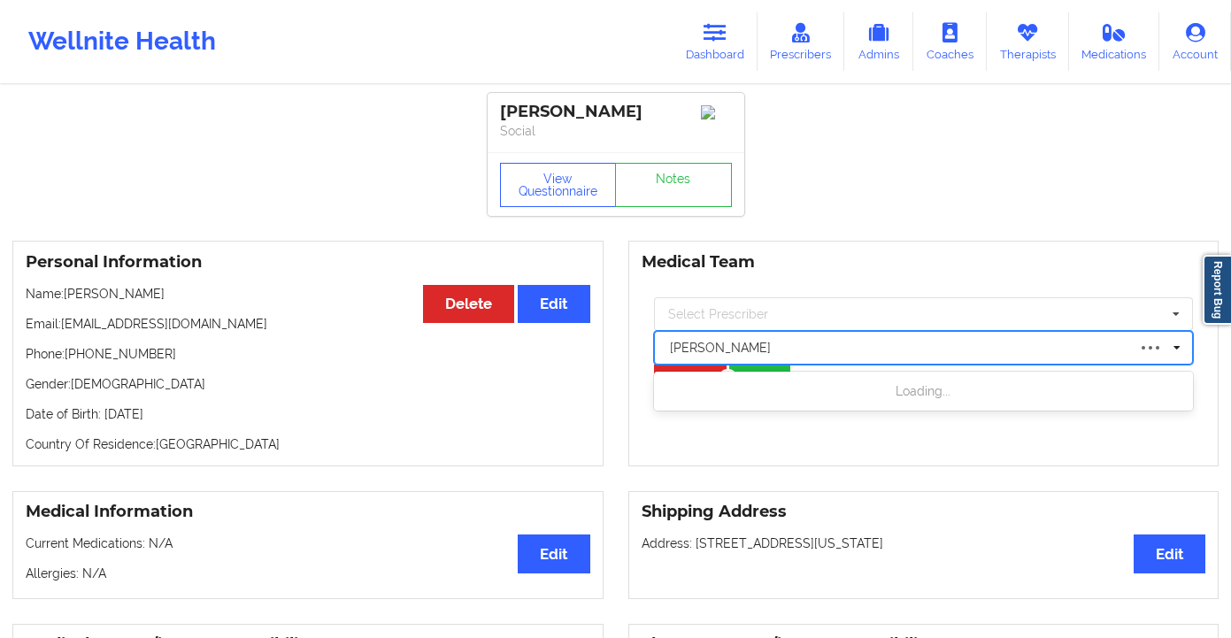
click at [823, 359] on div at bounding box center [898, 347] width 457 height 21
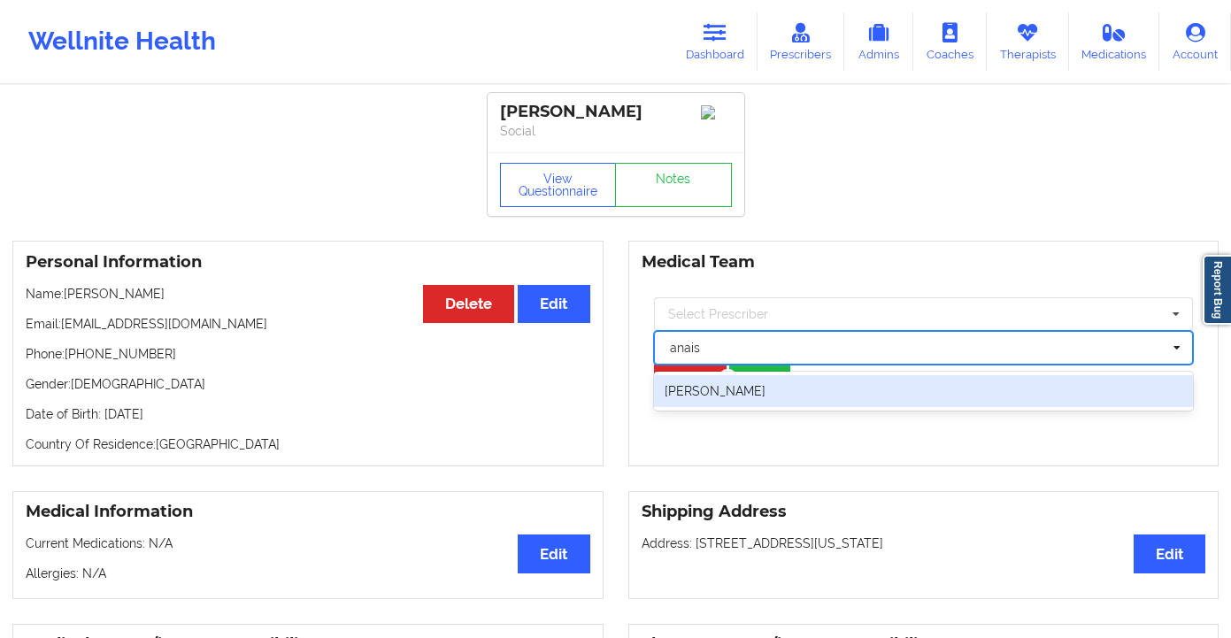
click at [799, 394] on div "[PERSON_NAME]" at bounding box center [924, 391] width 540 height 32
type input "anais"
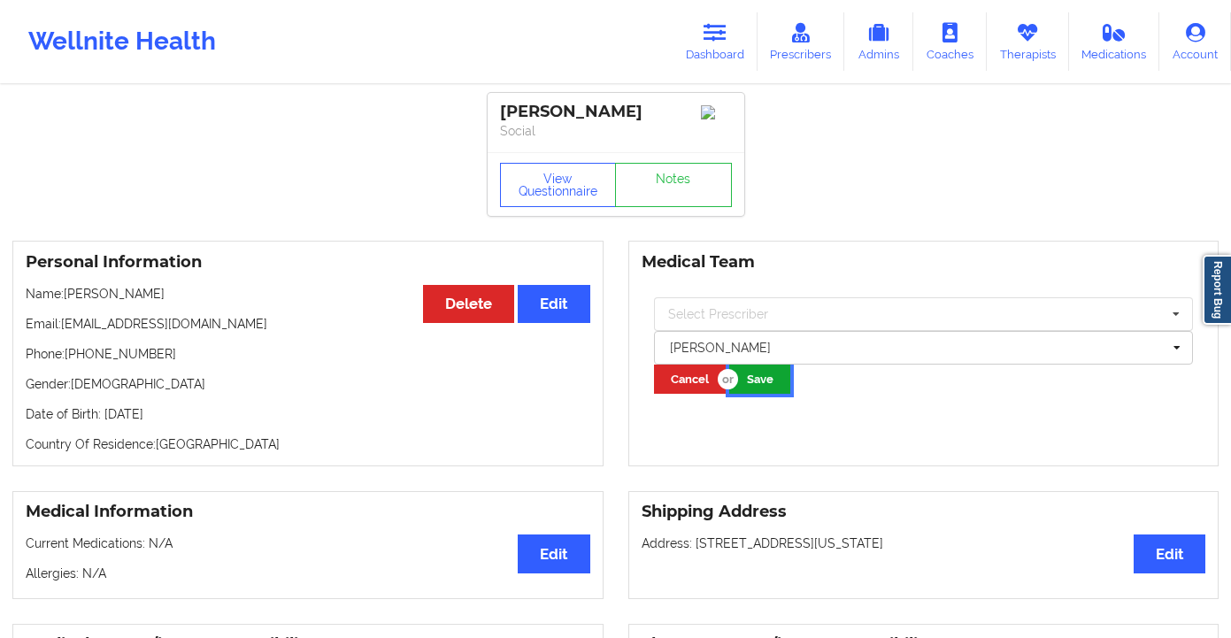
click at [783, 385] on button "Save" at bounding box center [759, 379] width 61 height 29
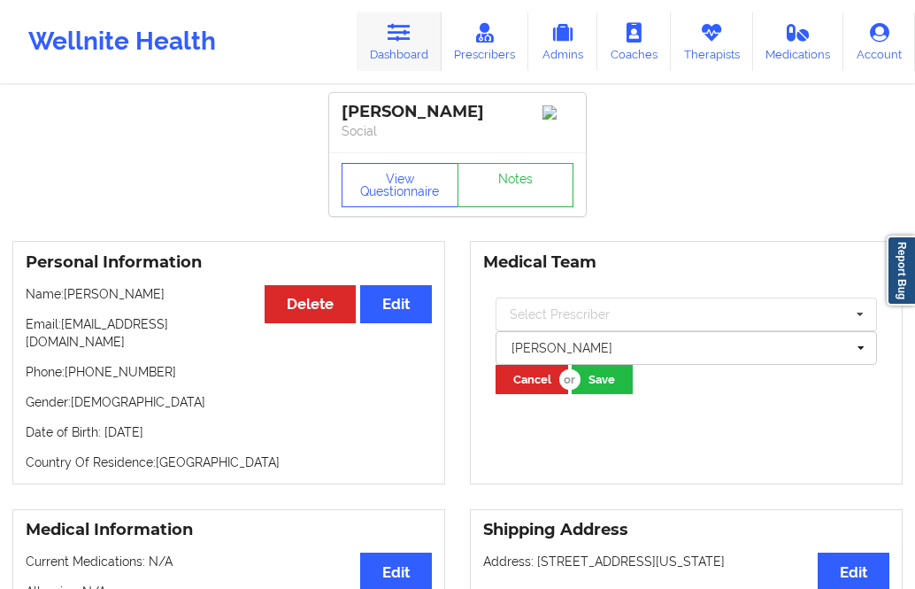
click at [396, 38] on icon at bounding box center [399, 32] width 23 height 19
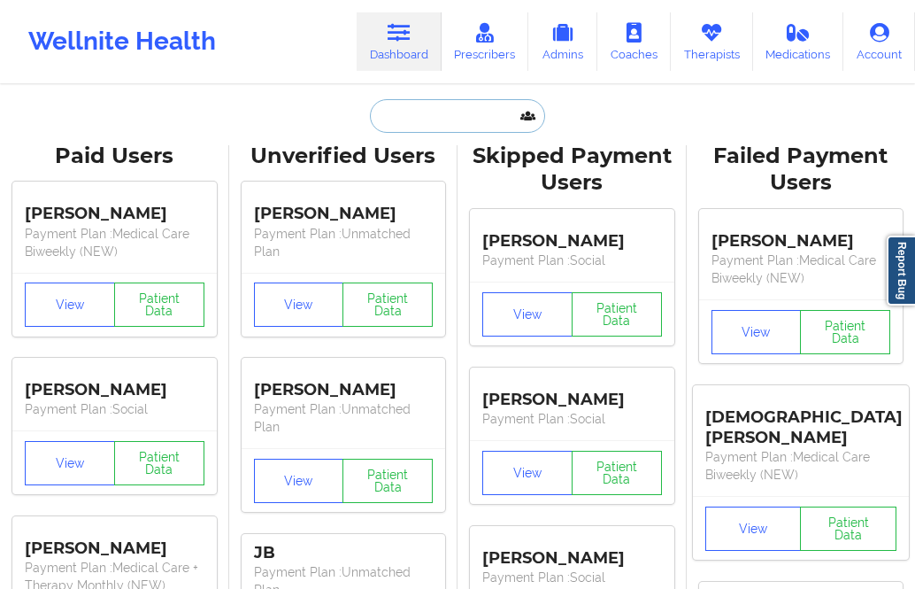
click at [407, 127] on input "text" at bounding box center [457, 116] width 175 height 34
paste input "[EMAIL_ADDRESS][DOMAIN_NAME]"
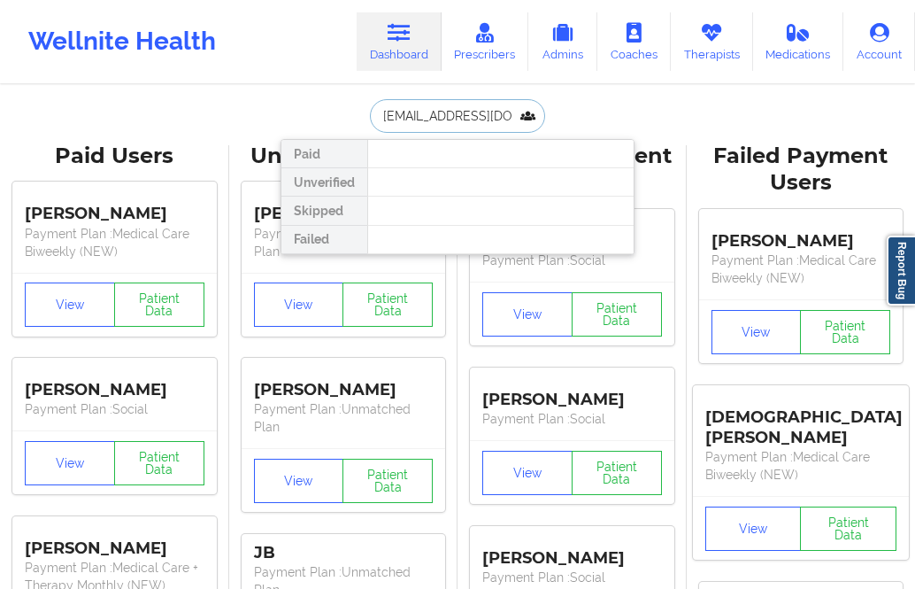
click at [406, 107] on input "[EMAIL_ADDRESS][DOMAIN_NAME]" at bounding box center [457, 116] width 175 height 34
paste input "Rachael"
type input "Rachael"
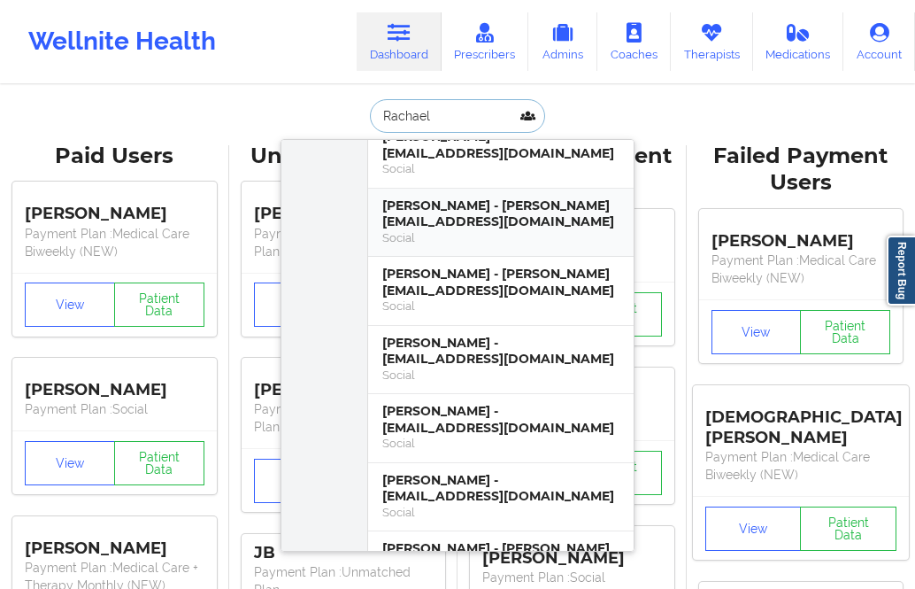
scroll to position [202, 0]
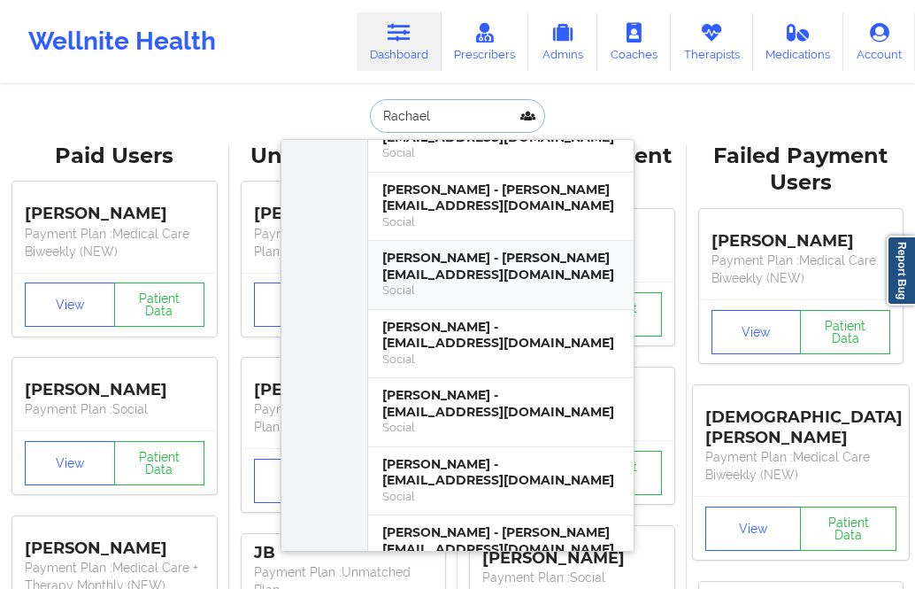
click at [521, 264] on div "[PERSON_NAME] - [PERSON_NAME][EMAIL_ADDRESS][DOMAIN_NAME]" at bounding box center [500, 266] width 237 height 33
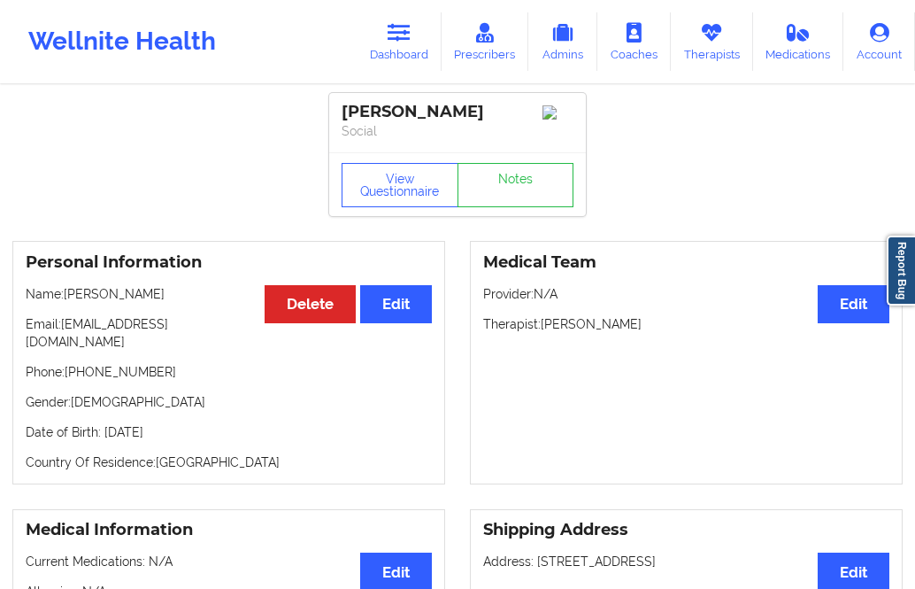
drag, startPoint x: 217, startPoint y: 311, endPoint x: 67, endPoint y: 313, distance: 149.6
click at [67, 303] on p "Name: [PERSON_NAME]" at bounding box center [229, 294] width 406 height 18
copy p "[PERSON_NAME]"
drag, startPoint x: 202, startPoint y: 347, endPoint x: 65, endPoint y: 349, distance: 137.2
click at [65, 349] on p "Email: [PERSON_NAME][EMAIL_ADDRESS][DOMAIN_NAME]" at bounding box center [229, 332] width 406 height 35
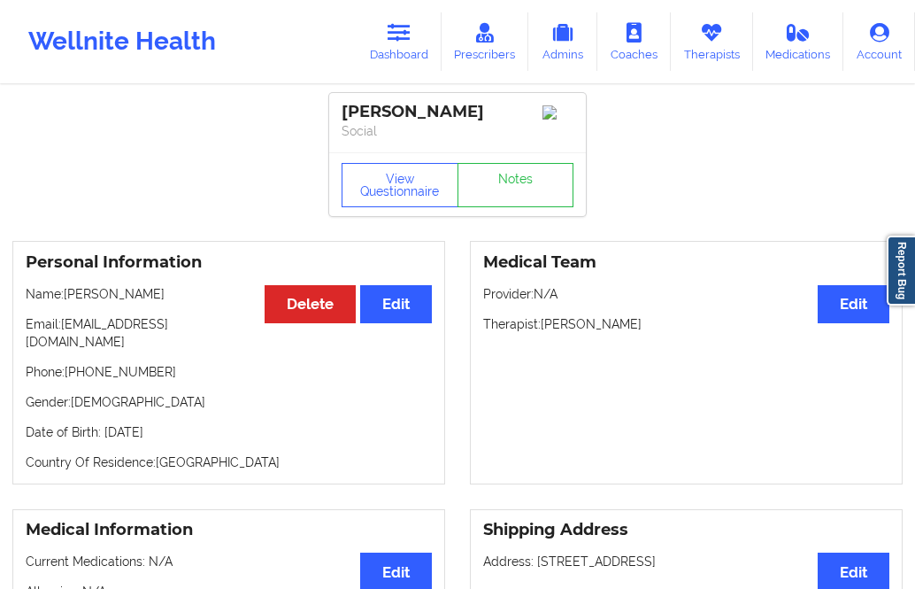
click at [151, 365] on p "Phone: [PHONE_NUMBER]" at bounding box center [229, 372] width 406 height 18
drag, startPoint x: 209, startPoint y: 344, endPoint x: 64, endPoint y: 350, distance: 145.3
click at [64, 350] on p "Email: [PERSON_NAME][EMAIL_ADDRESS][DOMAIN_NAME]" at bounding box center [229, 332] width 406 height 35
drag, startPoint x: 174, startPoint y: 373, endPoint x: 81, endPoint y: 380, distance: 93.2
click at [81, 380] on p "Phone: [PHONE_NUMBER]" at bounding box center [229, 372] width 406 height 18
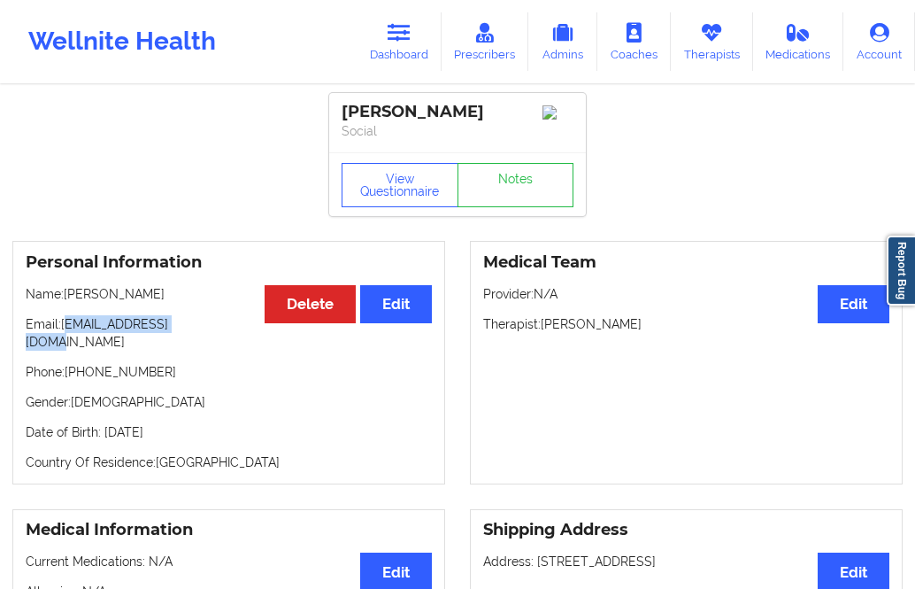
drag, startPoint x: 208, startPoint y: 336, endPoint x: 65, endPoint y: 347, distance: 143.9
click at [65, 347] on p "Email: [PERSON_NAME][EMAIL_ADDRESS][DOMAIN_NAME]" at bounding box center [229, 332] width 406 height 35
click at [140, 429] on p "Date of Birth: [DEMOGRAPHIC_DATA]" at bounding box center [229, 432] width 406 height 18
drag, startPoint x: 200, startPoint y: 348, endPoint x: 65, endPoint y: 346, distance: 135.5
click at [65, 346] on p "Email: [PERSON_NAME][EMAIL_ADDRESS][DOMAIN_NAME]" at bounding box center [229, 332] width 406 height 35
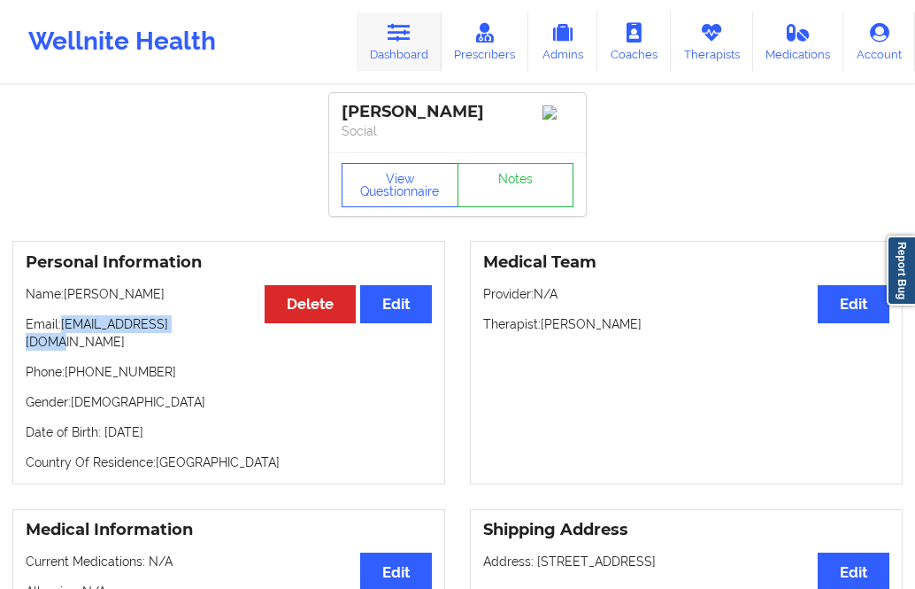
click at [370, 42] on link "Dashboard" at bounding box center [399, 41] width 85 height 58
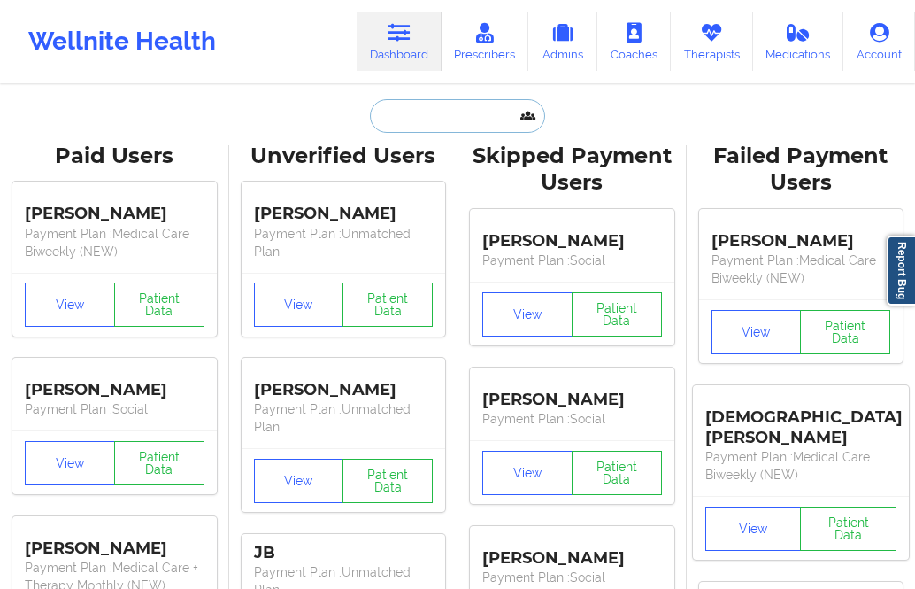
click at [428, 122] on input "text" at bounding box center [457, 116] width 175 height 34
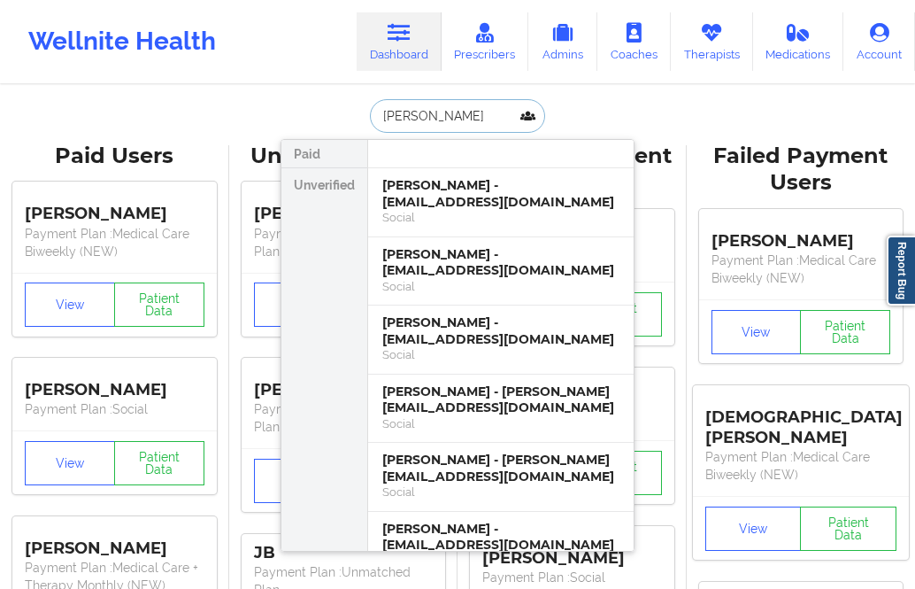
type input "[PERSON_NAME]"
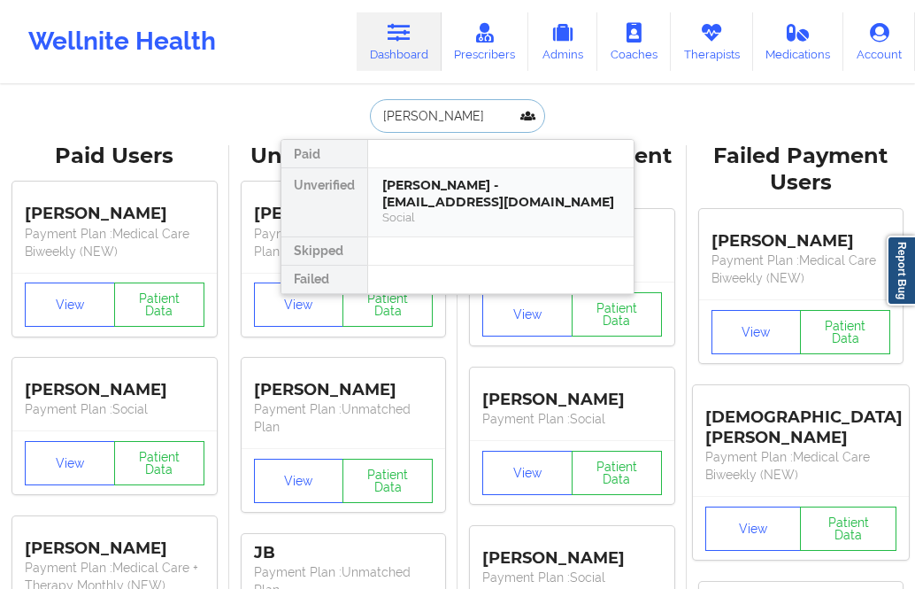
click at [521, 216] on div "Social" at bounding box center [500, 217] width 237 height 15
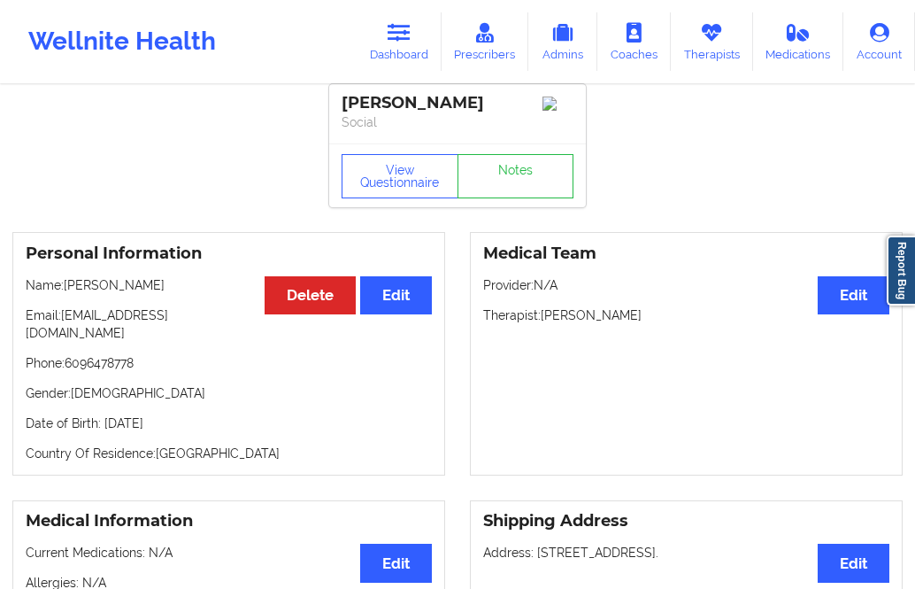
scroll to position [10, 0]
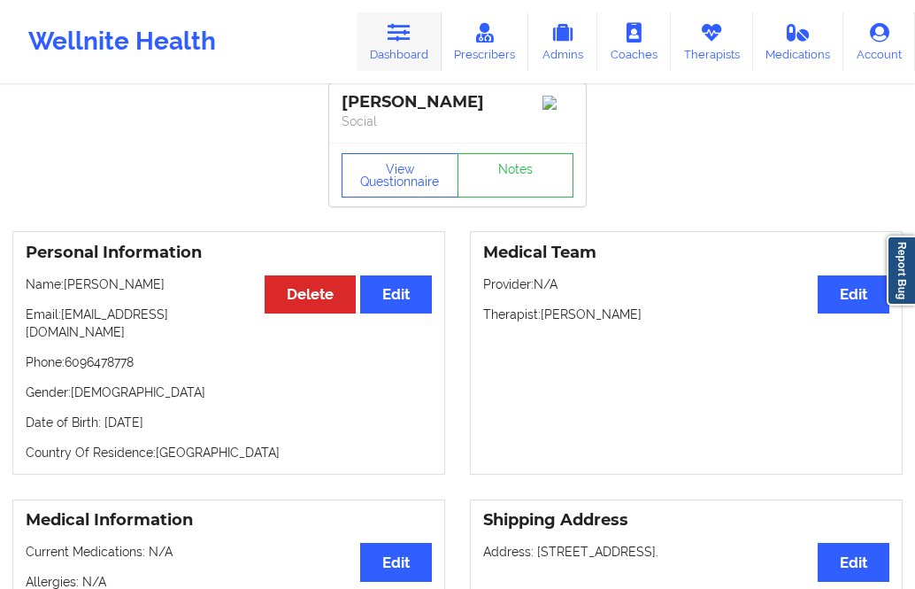
click at [389, 22] on link "Dashboard" at bounding box center [399, 41] width 85 height 58
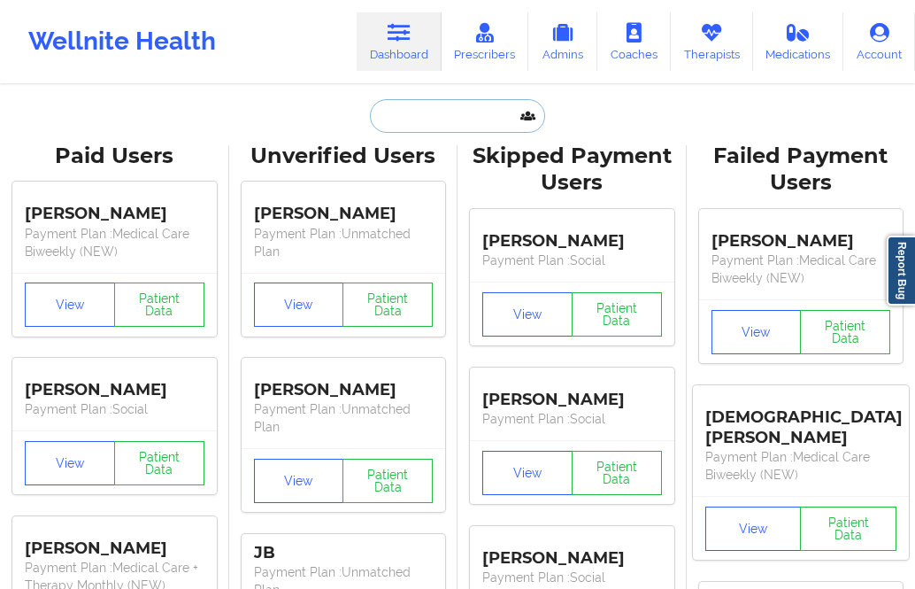
click at [452, 108] on input "text" at bounding box center [457, 116] width 175 height 34
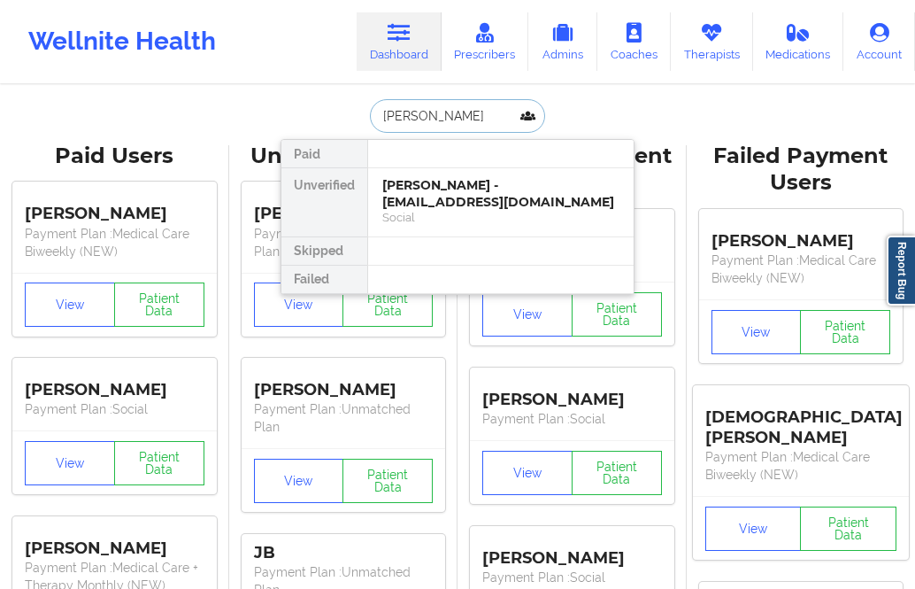
type input "[PERSON_NAME]"
click at [465, 204] on div "[PERSON_NAME] - [EMAIL_ADDRESS][DOMAIN_NAME]" at bounding box center [500, 193] width 237 height 33
